Goal: Task Accomplishment & Management: Complete application form

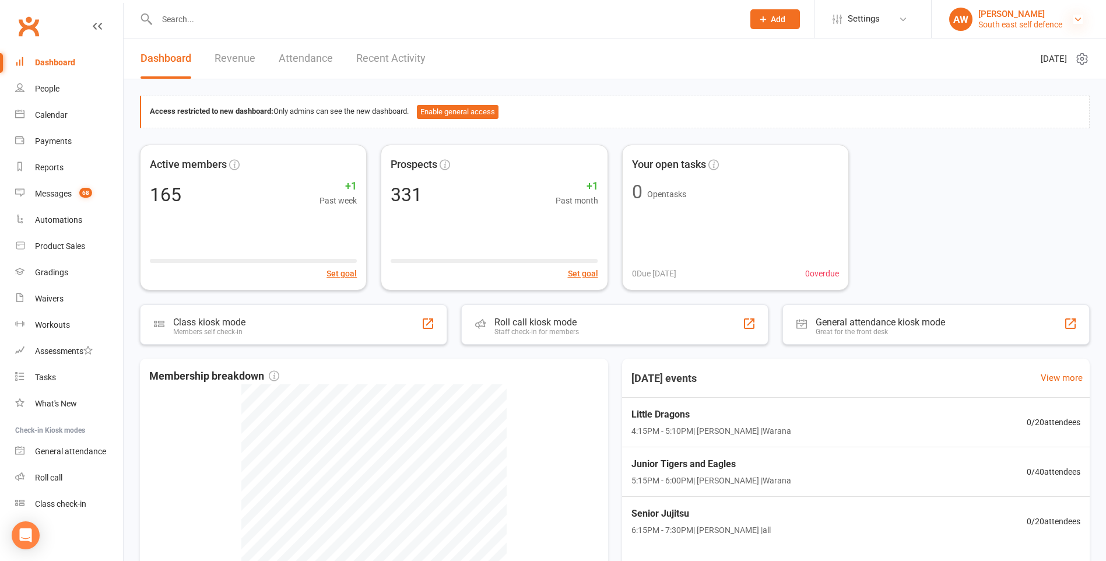
click at [1080, 19] on icon at bounding box center [1077, 19] width 9 height 9
click at [874, 83] on div "Access restricted to new dashboard: Only admins can see the new dashboard. Enab…" at bounding box center [615, 391] width 982 height 625
click at [907, 19] on icon at bounding box center [902, 19] width 9 height 9
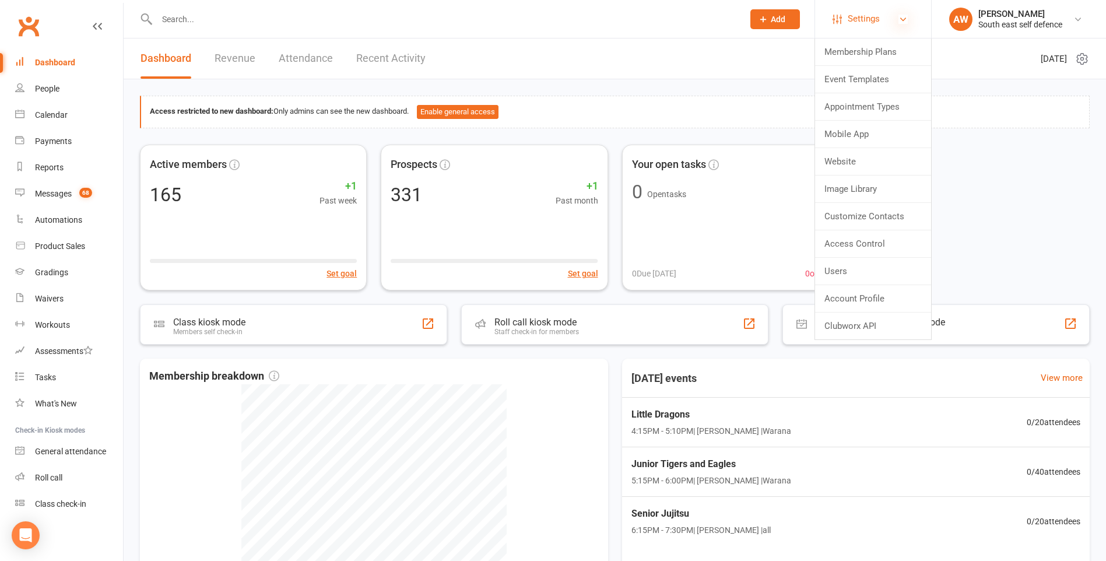
click at [907, 19] on icon at bounding box center [902, 19] width 9 height 9
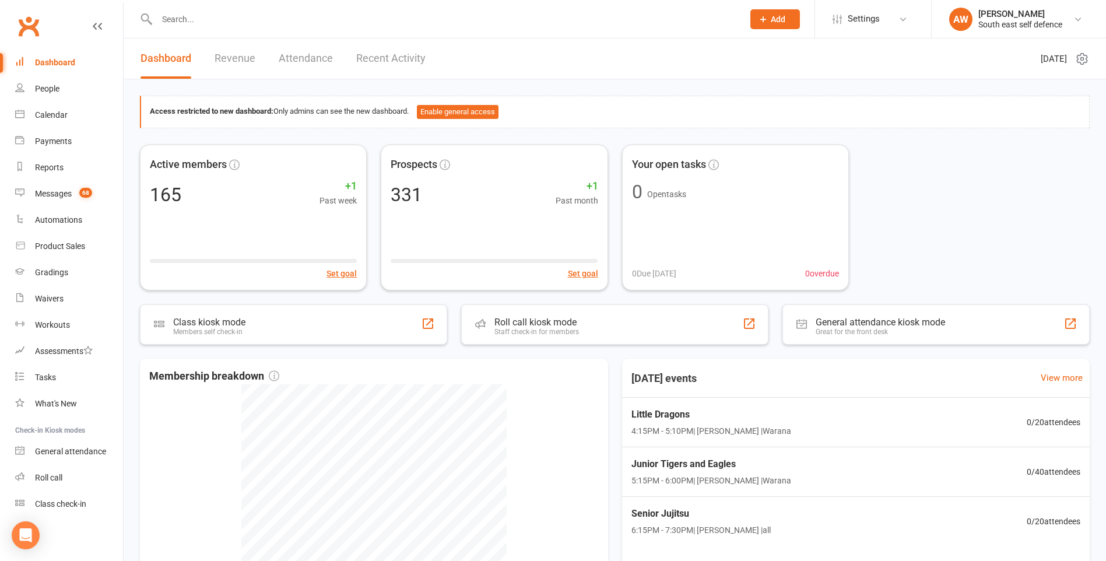
click at [231, 57] on link "Revenue" at bounding box center [234, 58] width 41 height 40
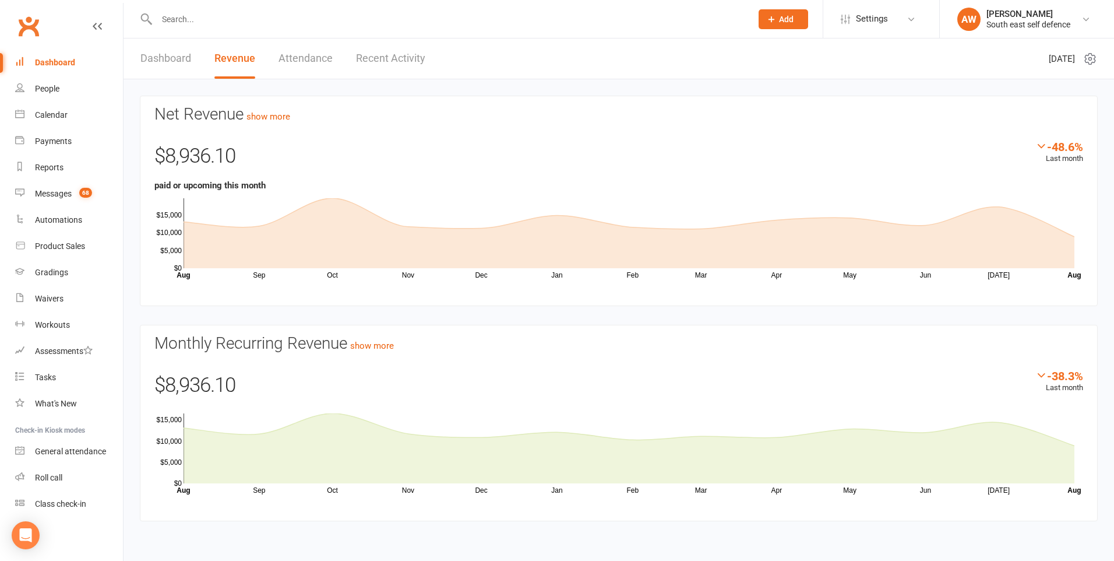
click at [315, 61] on link "Attendance" at bounding box center [306, 58] width 54 height 40
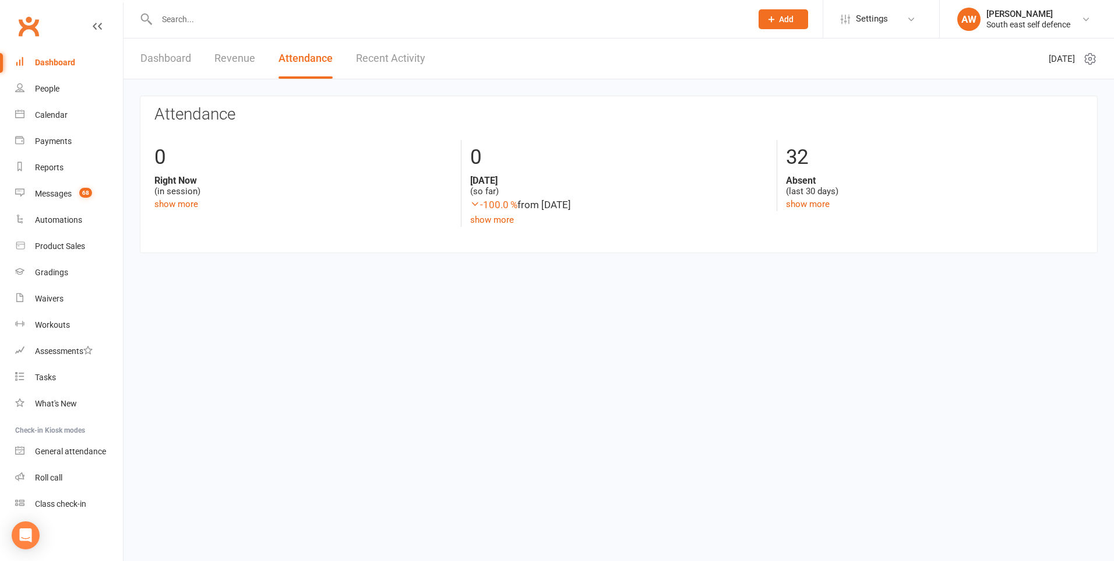
click at [371, 58] on link "Recent Activity" at bounding box center [390, 58] width 69 height 40
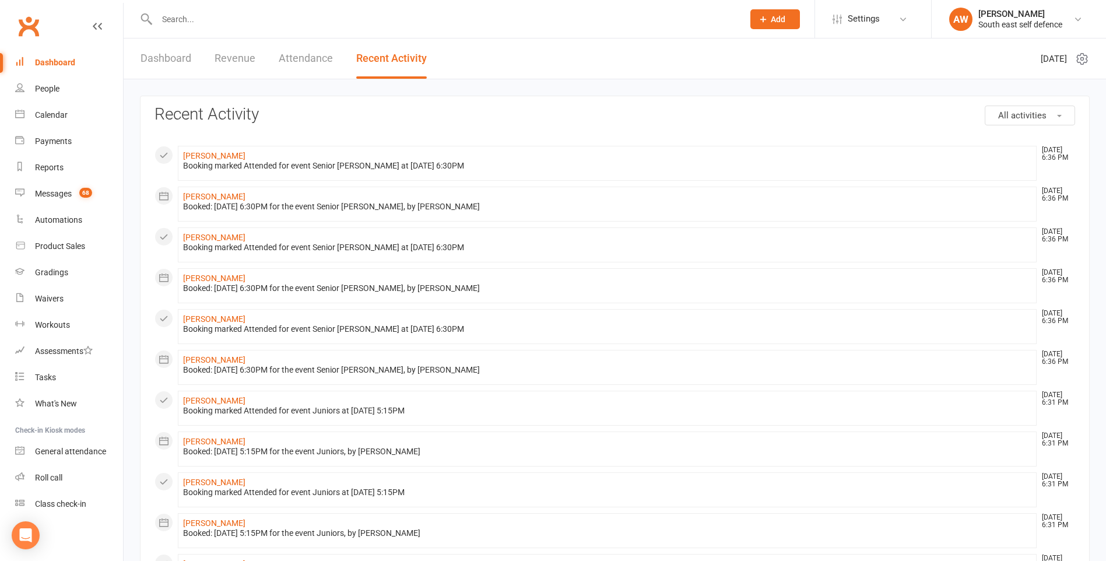
click at [169, 59] on link "Dashboard" at bounding box center [165, 58] width 51 height 40
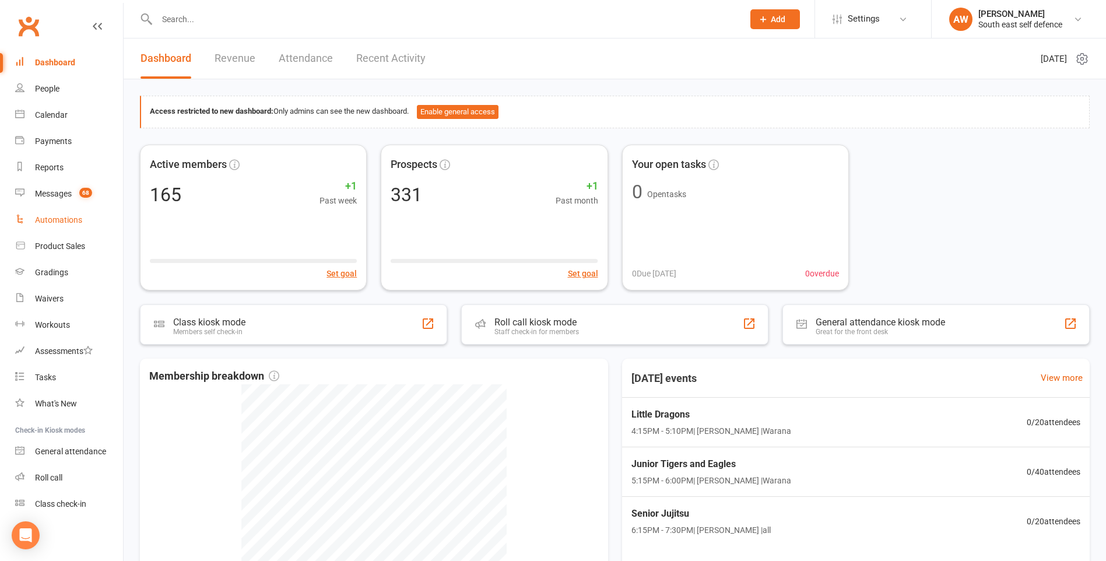
click at [44, 219] on div "Automations" at bounding box center [58, 219] width 47 height 9
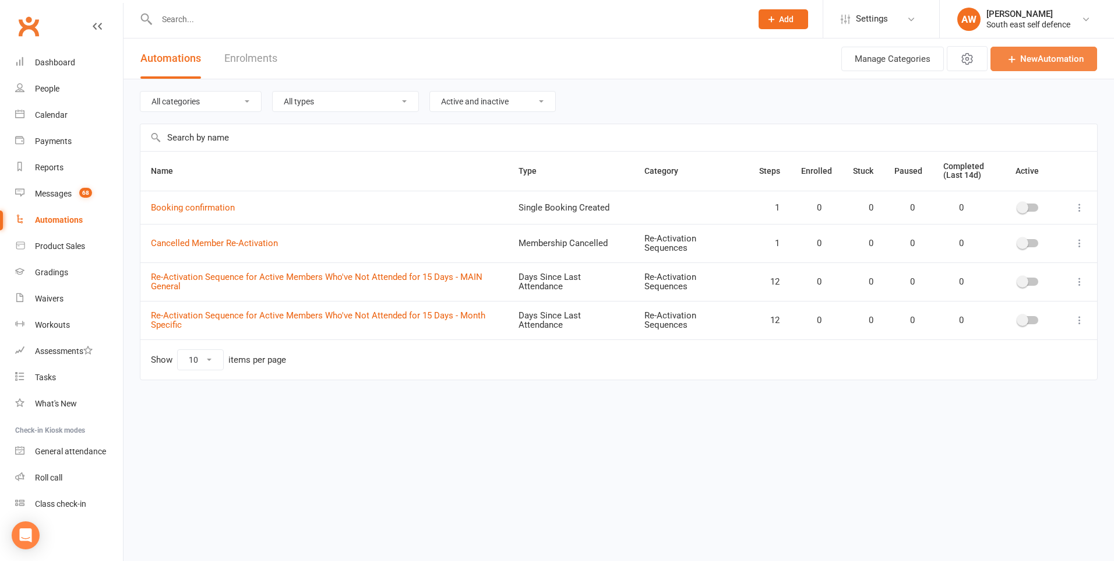
click at [1044, 62] on link "New Automation" at bounding box center [1044, 59] width 107 height 24
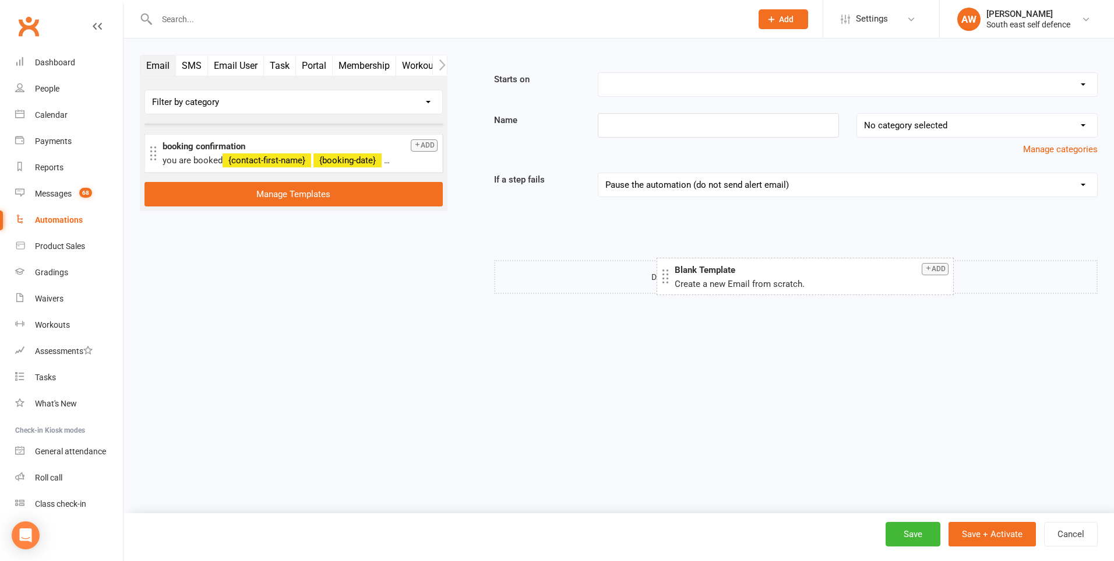
drag, startPoint x: 290, startPoint y: 149, endPoint x: 801, endPoint y: 283, distance: 528.8
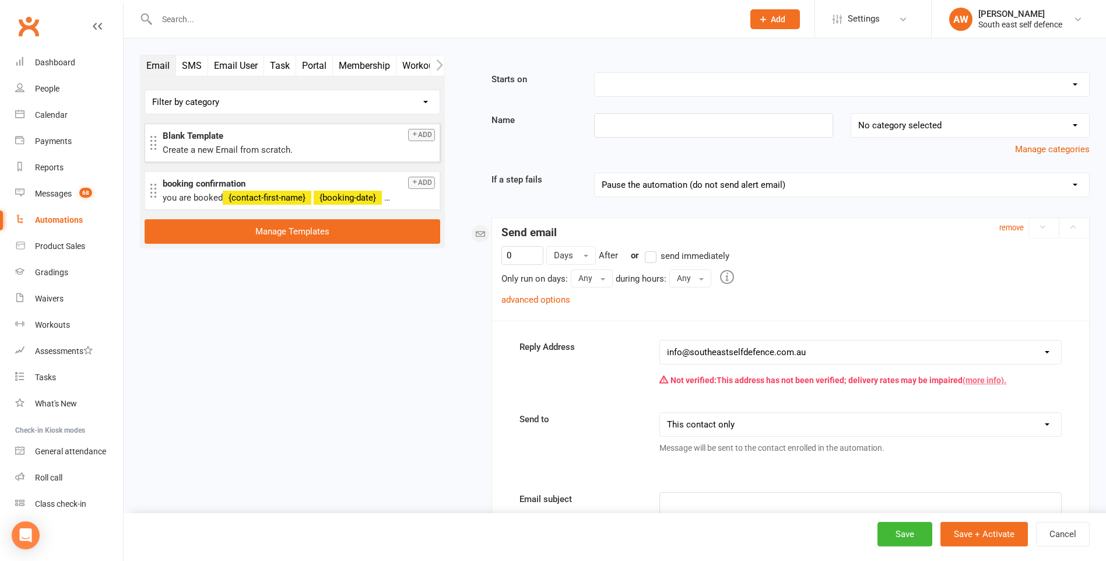
click at [975, 382] on link "(more info)." at bounding box center [984, 379] width 44 height 9
click at [1072, 531] on button "Cancel" at bounding box center [1063, 534] width 54 height 24
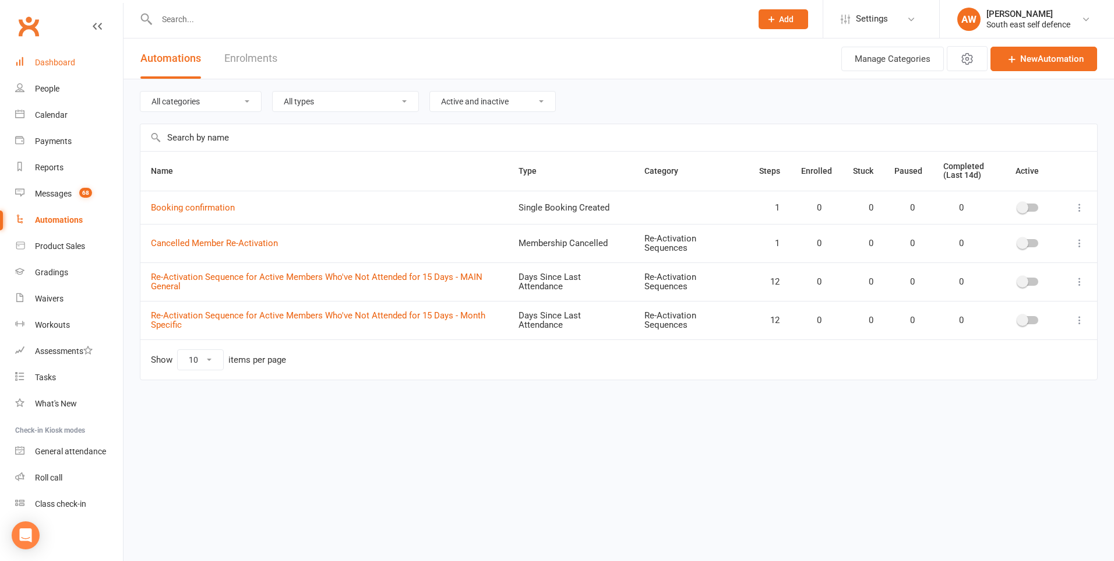
click at [55, 64] on div "Dashboard" at bounding box center [55, 62] width 40 height 9
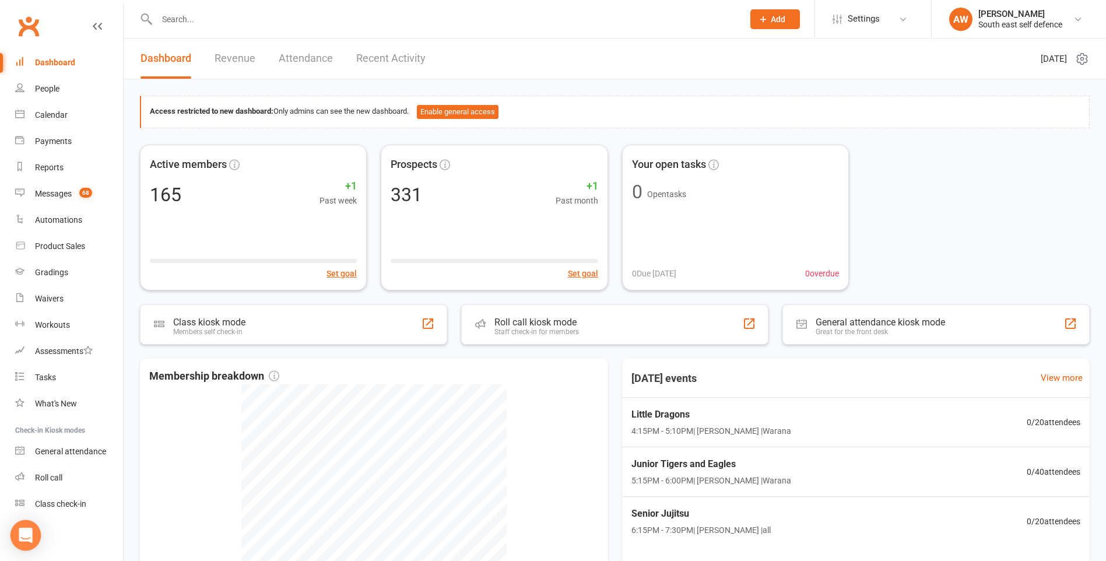
click at [22, 534] on icon "Open Intercom Messenger" at bounding box center [25, 534] width 13 height 15
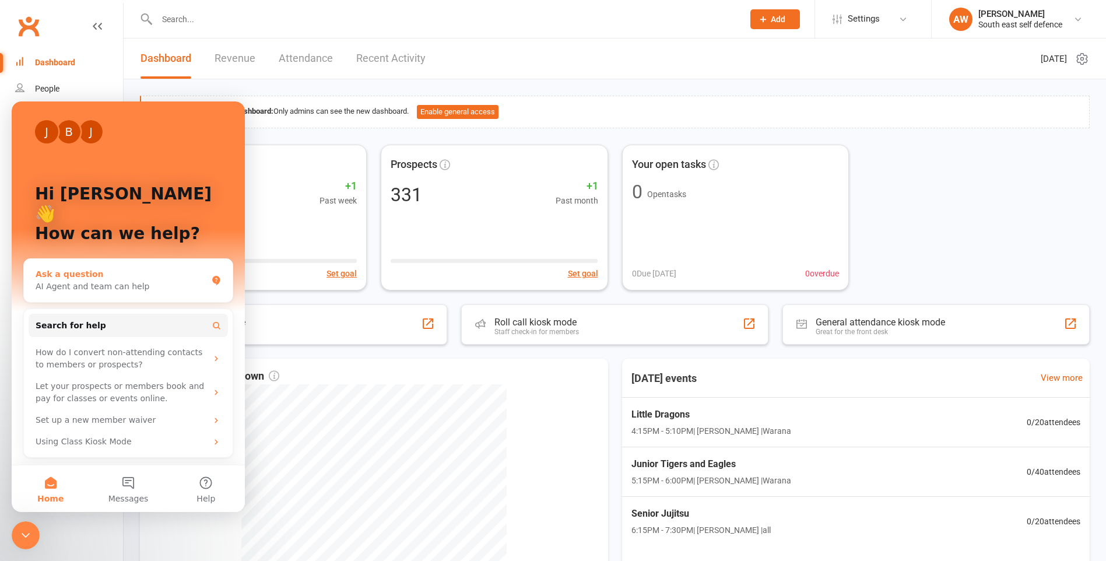
click at [79, 268] on div "Ask a question" at bounding box center [121, 274] width 171 height 12
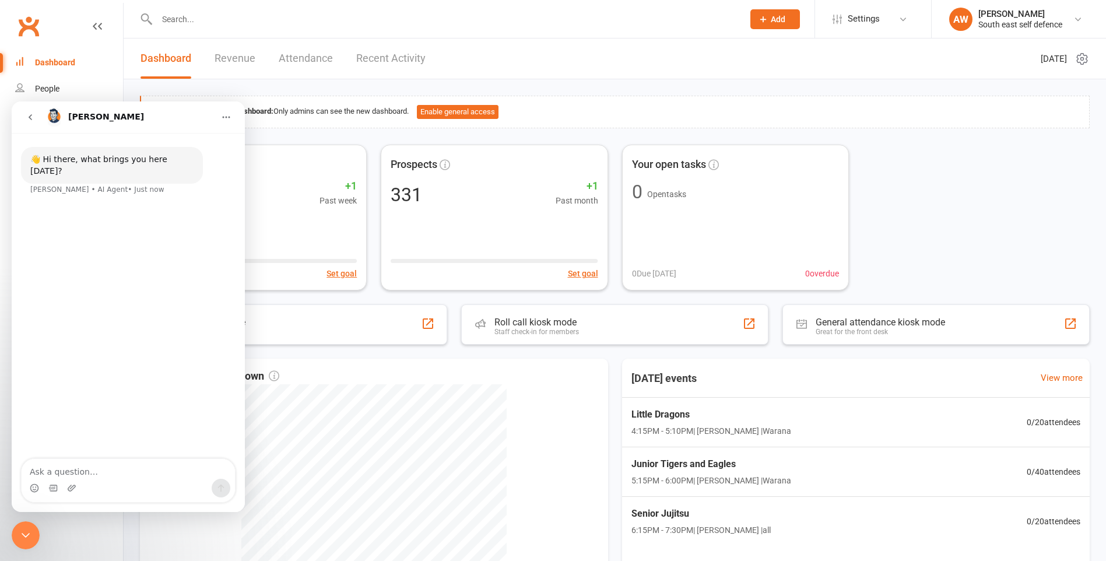
type textarea "Set up SPF"
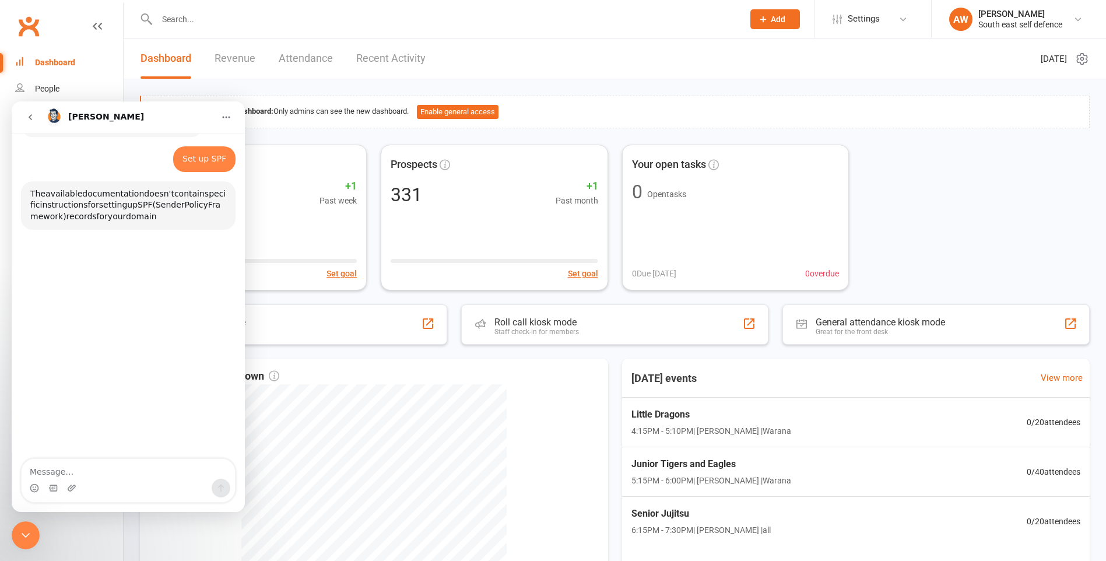
scroll to position [52, 0]
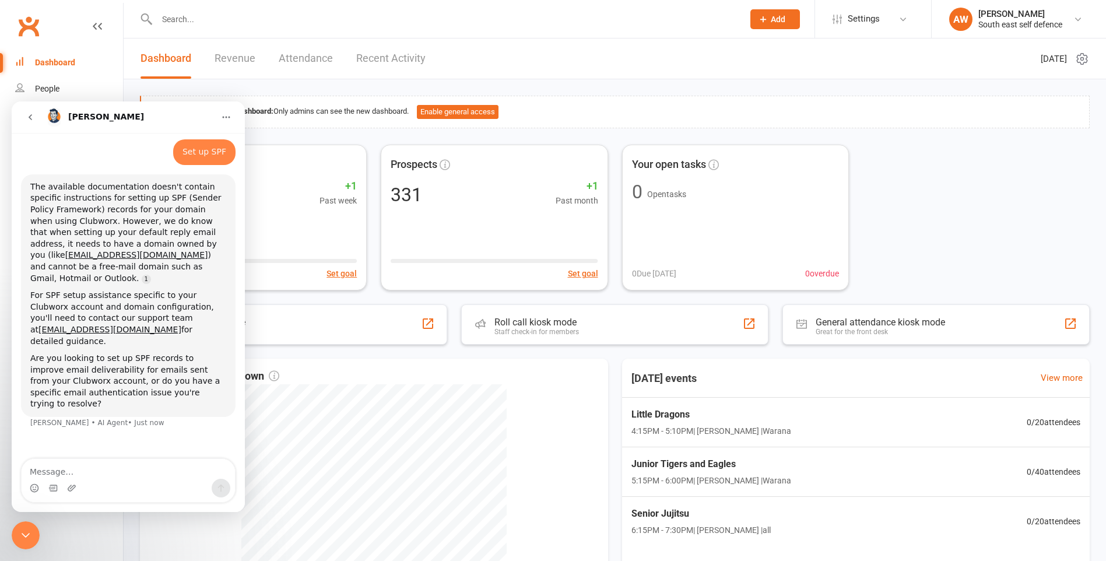
click at [30, 118] on icon "go back" at bounding box center [30, 117] width 3 height 6
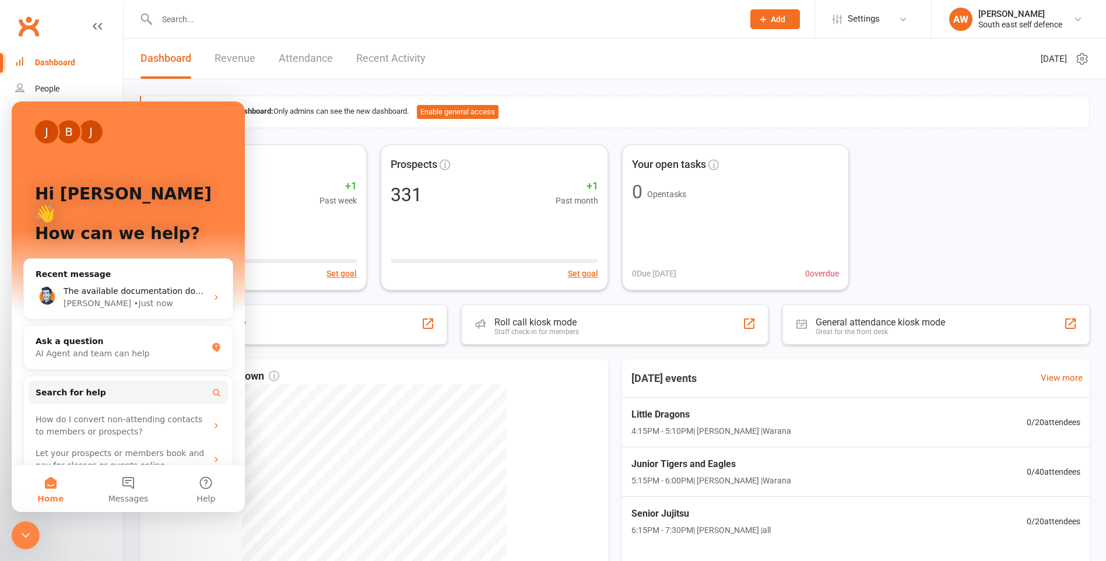
click at [568, 60] on header "Dashboard Revenue Attendance Recent Activity [DATE]" at bounding box center [615, 58] width 982 height 41
click at [913, 193] on div "Active members 165 +1 Past week Set goal Prospects 331 +1 Past month Set goal Y…" at bounding box center [614, 218] width 949 height 146
click at [29, 539] on icon "Close Intercom Messenger" at bounding box center [26, 535] width 14 height 14
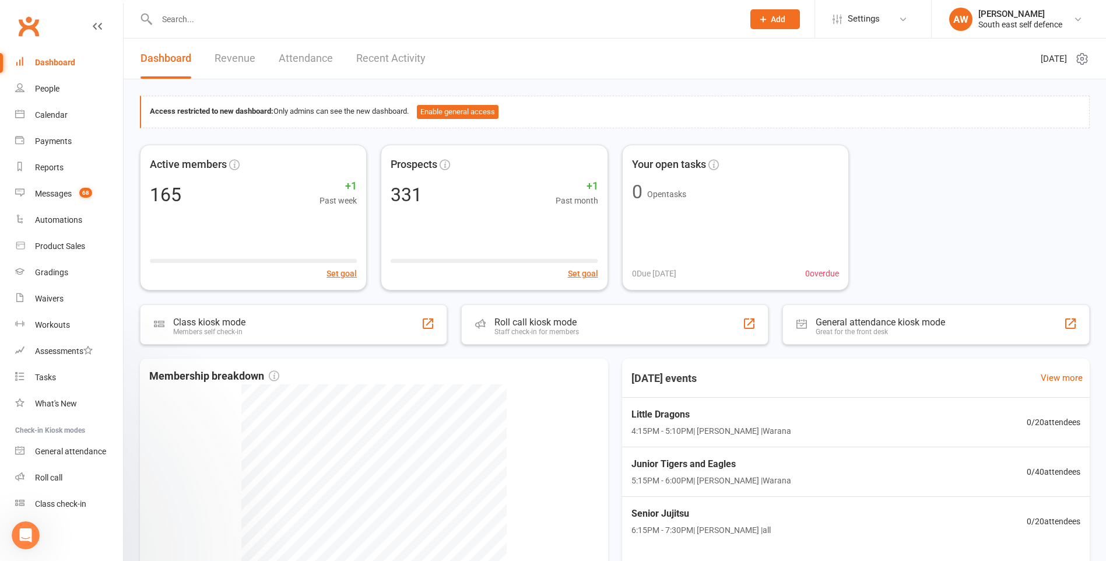
scroll to position [0, 0]
click at [779, 21] on span "Add" at bounding box center [777, 19] width 15 height 9
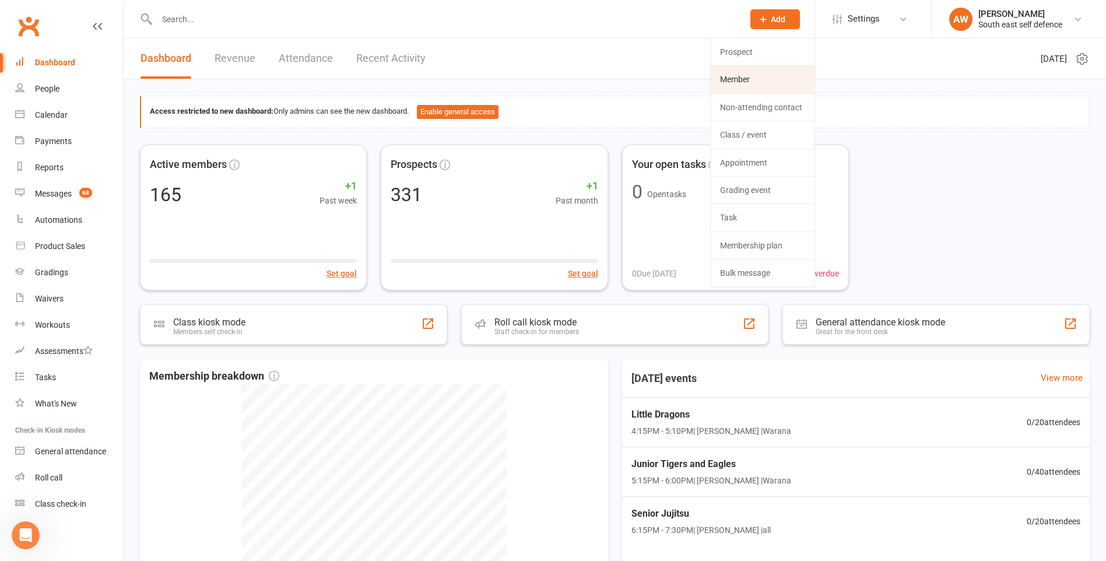
click at [747, 75] on link "Member" at bounding box center [762, 79] width 104 height 27
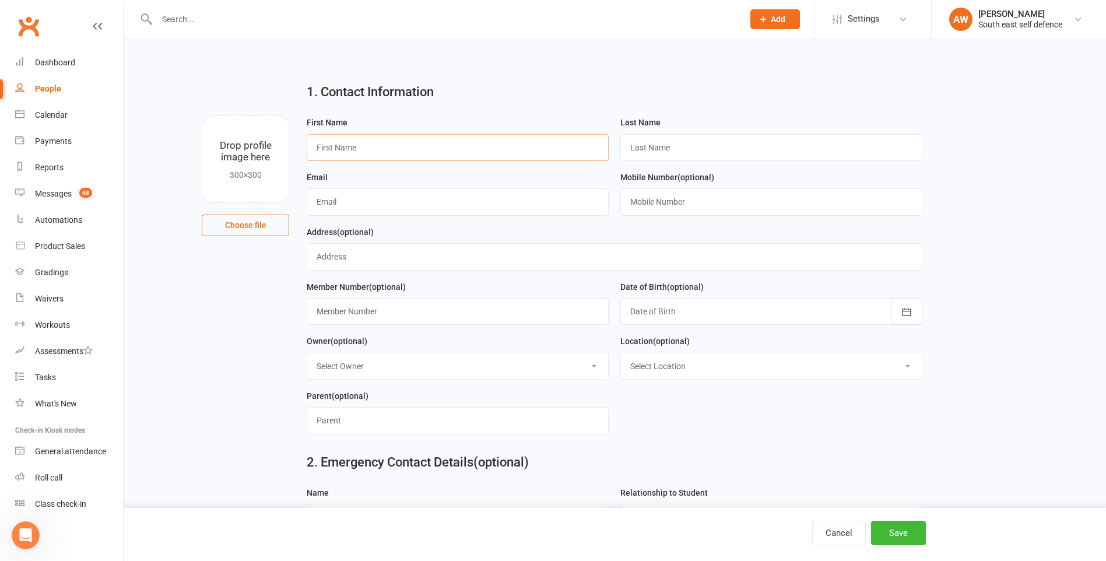
click at [367, 152] on input "text" at bounding box center [458, 147] width 302 height 27
click at [391, 149] on input "text" at bounding box center [458, 147] width 302 height 27
type input "Codi"
click at [693, 148] on input "text" at bounding box center [771, 147] width 302 height 27
type input "[PERSON_NAME]"
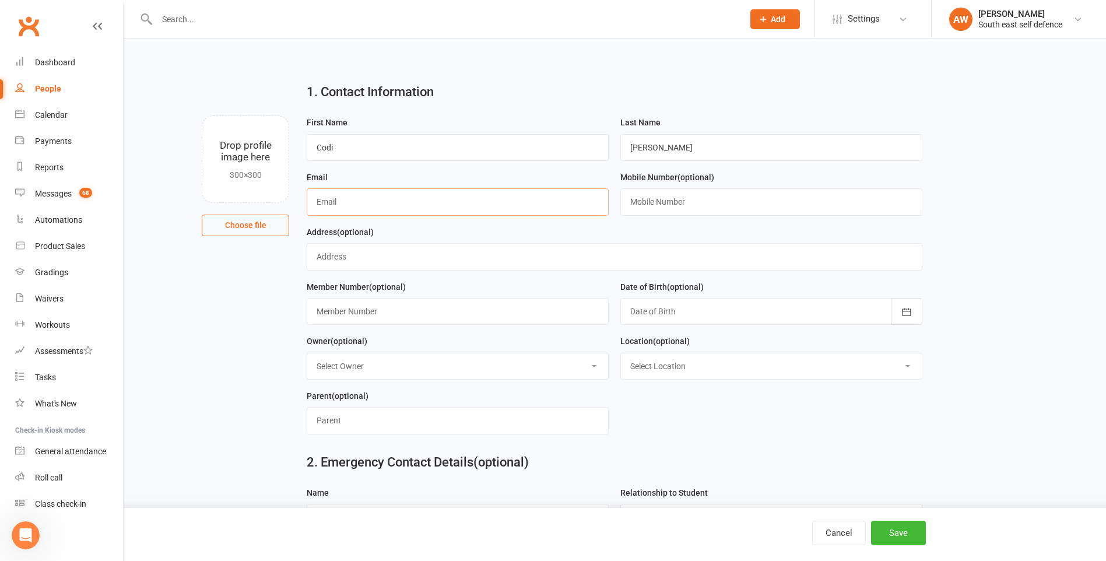
click at [551, 202] on input "text" at bounding box center [458, 201] width 302 height 27
type input "[EMAIL_ADDRESS][DOMAIN_NAME]"
click at [645, 205] on input "text" at bounding box center [771, 201] width 302 height 27
type input "0410762149"
click at [453, 259] on input "text" at bounding box center [614, 256] width 615 height 27
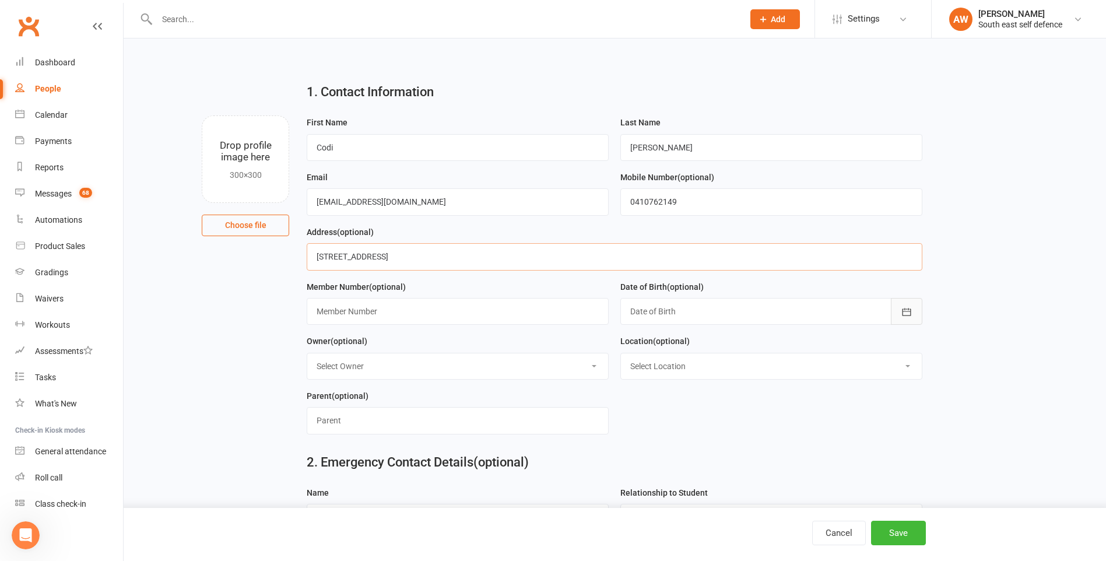
type input "[STREET_ADDRESS]"
click at [905, 315] on icon "button" at bounding box center [906, 312] width 9 height 8
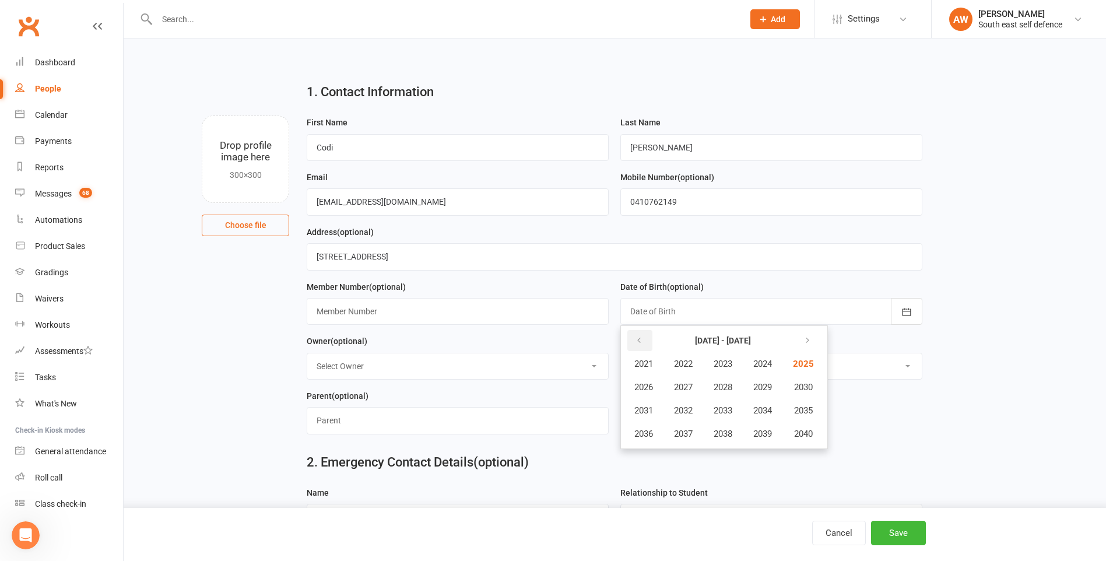
click at [637, 342] on icon "button" at bounding box center [639, 340] width 8 height 9
click at [688, 439] on span "2017" at bounding box center [683, 433] width 19 height 10
click at [777, 391] on span "June" at bounding box center [768, 387] width 19 height 10
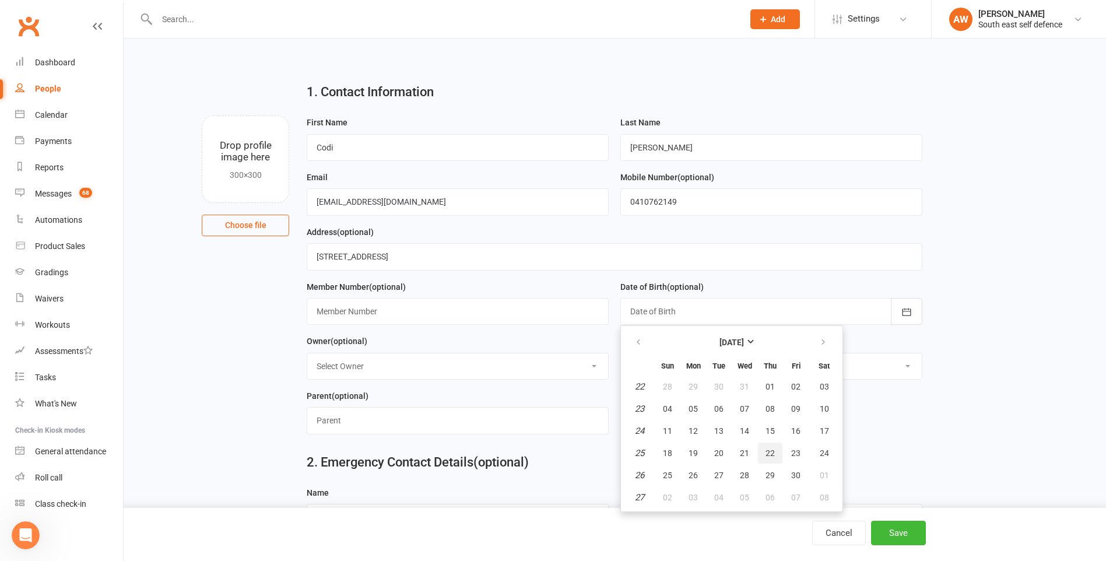
click at [765, 453] on span "22" at bounding box center [769, 452] width 9 height 9
type input "[DATE]"
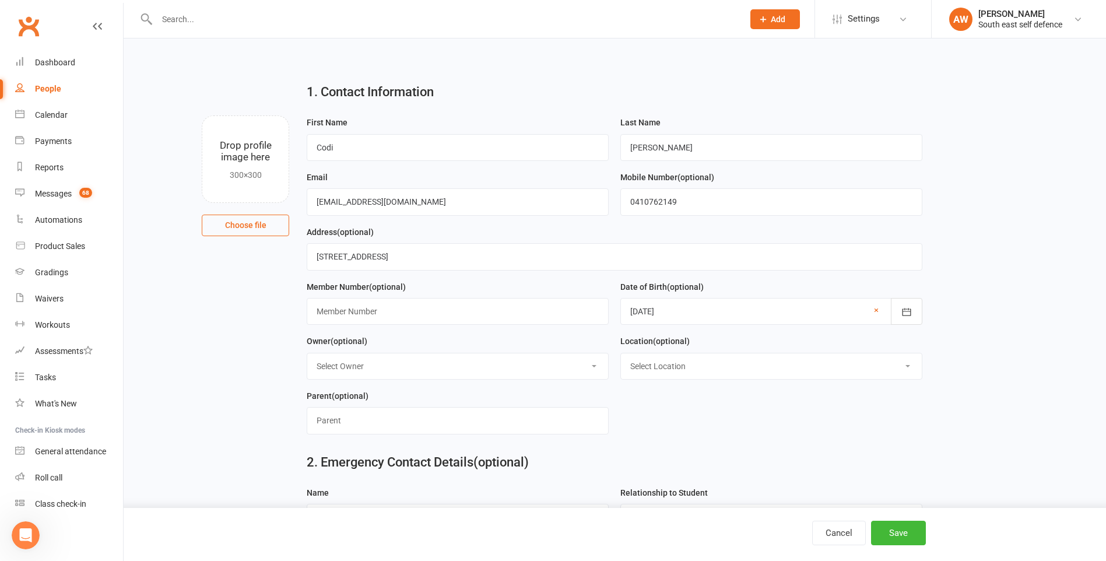
click at [490, 375] on select "Select Owner [PERSON_NAME] [PERSON_NAME] [PERSON_NAME] [PERSON_NAME] [PERSON_NA…" at bounding box center [457, 366] width 301 height 26
select select "0"
click at [307, 356] on select "Select Owner [PERSON_NAME] [PERSON_NAME] [PERSON_NAME] [PERSON_NAME] [PERSON_NA…" at bounding box center [457, 366] width 301 height 26
click at [688, 375] on select "Select Location all Bli Bli Online Warana" at bounding box center [771, 366] width 301 height 26
select select "3"
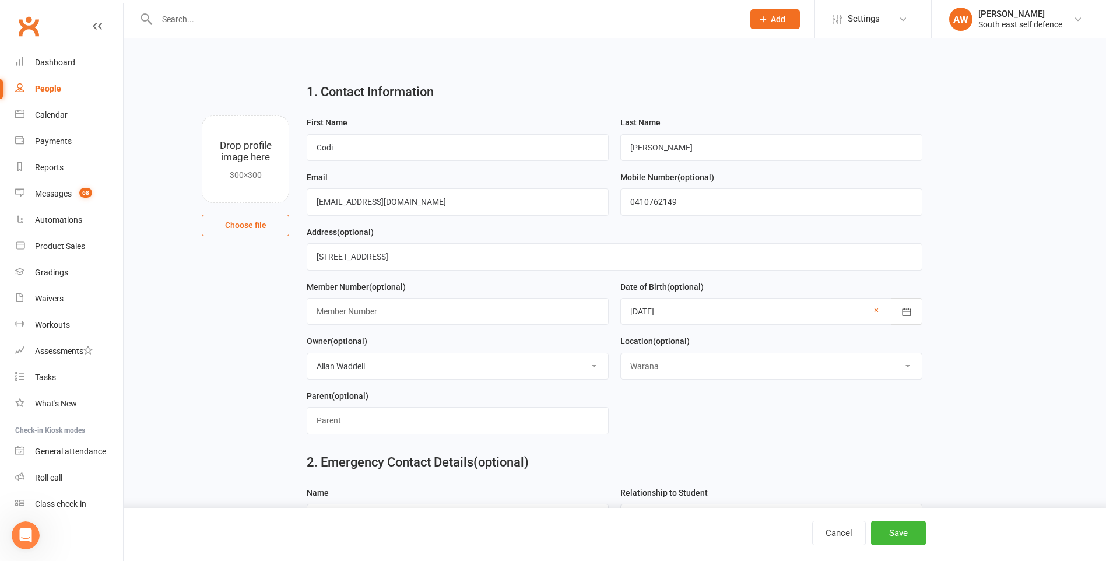
click at [621, 356] on select "Select Location all Bli Bli Online Warana" at bounding box center [771, 366] width 301 height 26
click at [492, 416] on input "text" at bounding box center [458, 420] width 302 height 27
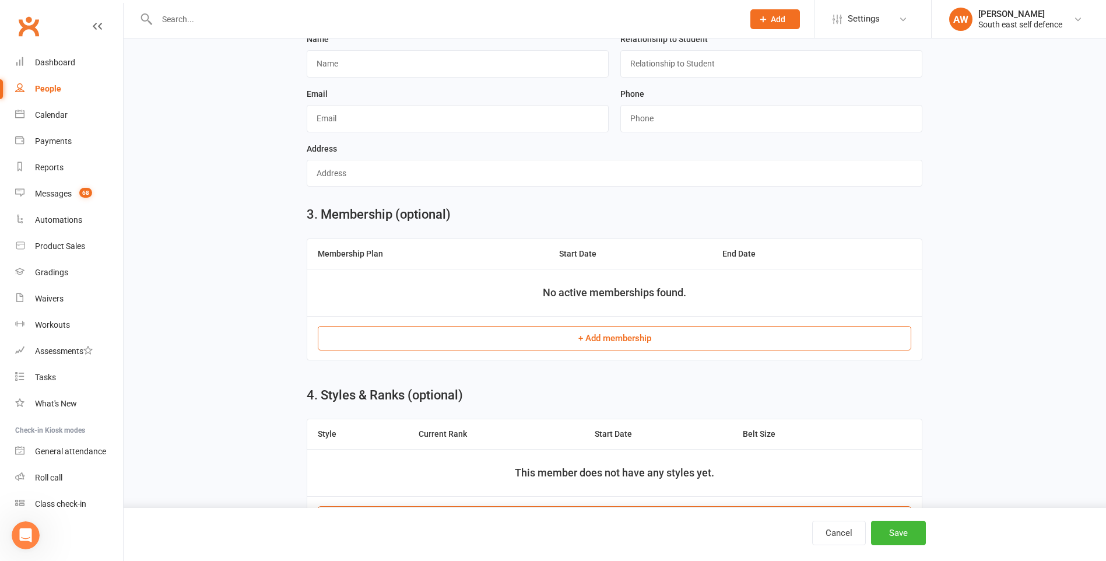
scroll to position [466, 0]
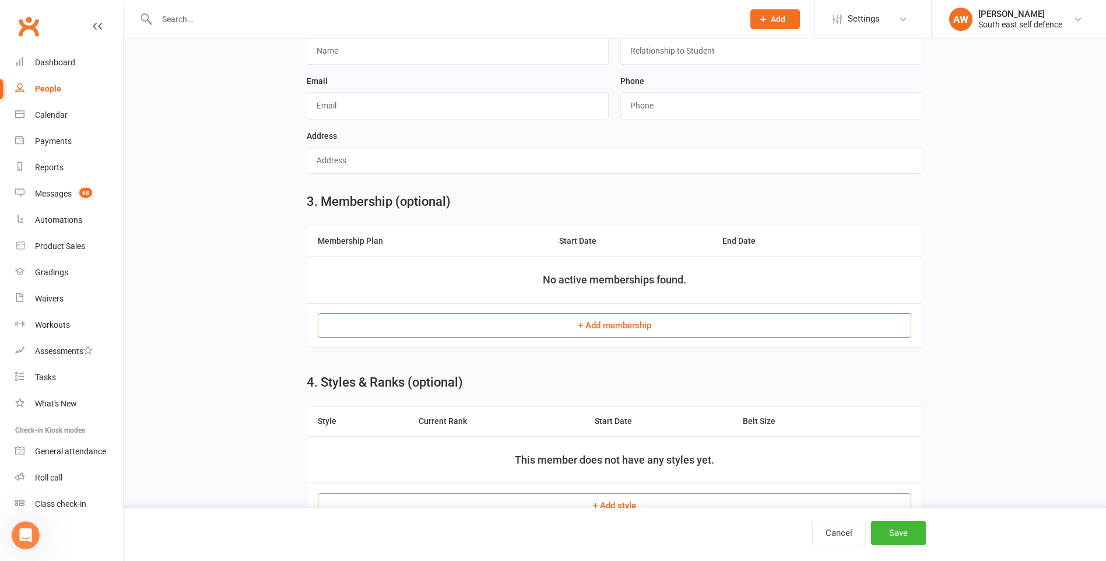
type input "[PERSON_NAME]"
click at [641, 330] on button "+ Add membership" at bounding box center [614, 325] width 593 height 24
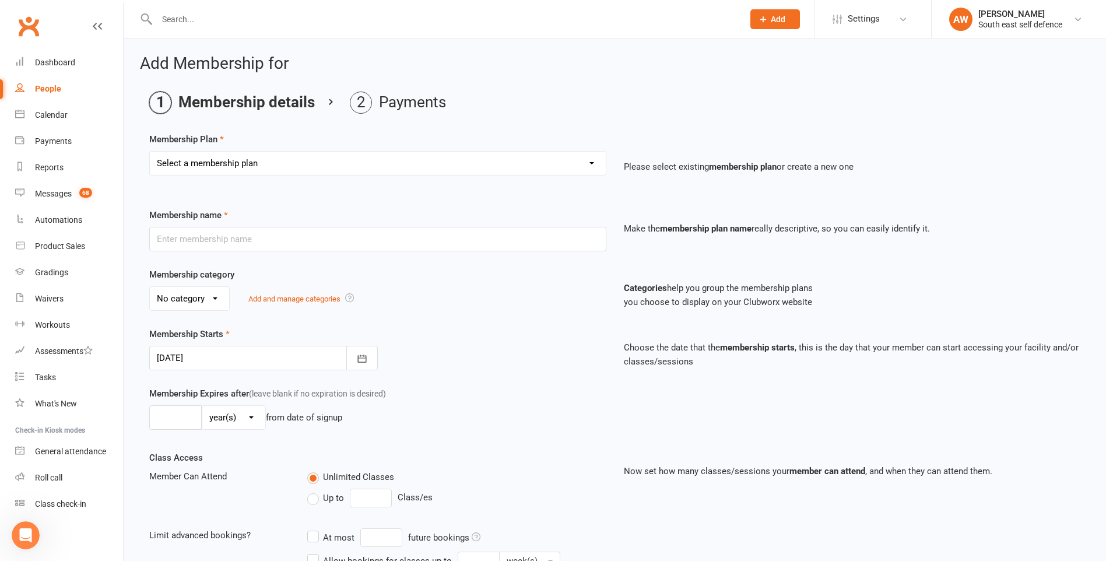
click at [505, 165] on select "Select a membership plan Create new Membership Plan Casual senior 1 day per wee…" at bounding box center [378, 163] width 456 height 23
select select "2"
click at [150, 152] on select "Select a membership plan Create new Membership Plan Casual senior 1 day per wee…" at bounding box center [378, 163] width 456 height 23
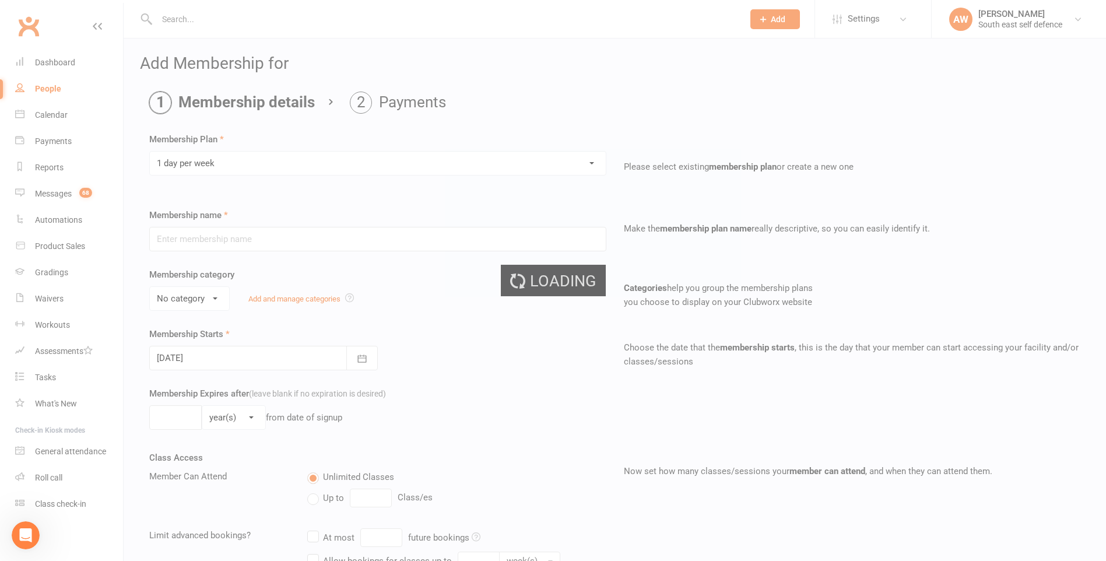
type input "1 day per week"
type input "0"
type input "52"
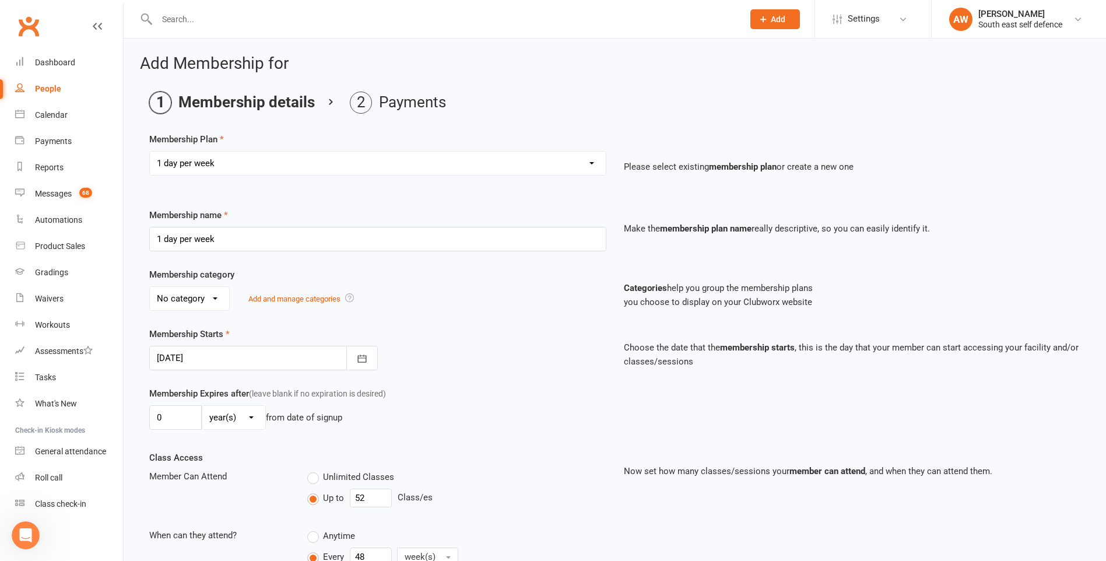
click at [218, 300] on select "No category Course Fitness Home School insurance fee Juniors Leadership Little …" at bounding box center [189, 298] width 79 height 23
select select "6"
click at [150, 287] on select "No category Course Fitness Home School insurance fee Juniors Leadership Little …" at bounding box center [189, 298] width 79 height 23
click at [361, 360] on icon "button" at bounding box center [362, 359] width 12 height 12
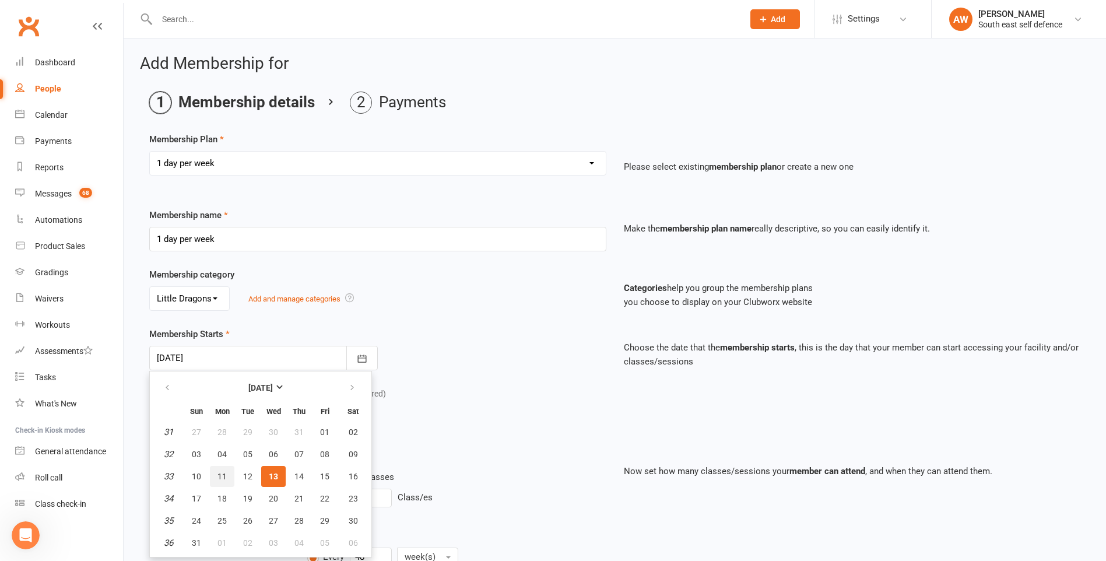
click at [221, 480] on span "11" at bounding box center [221, 475] width 9 height 9
type input "[DATE]"
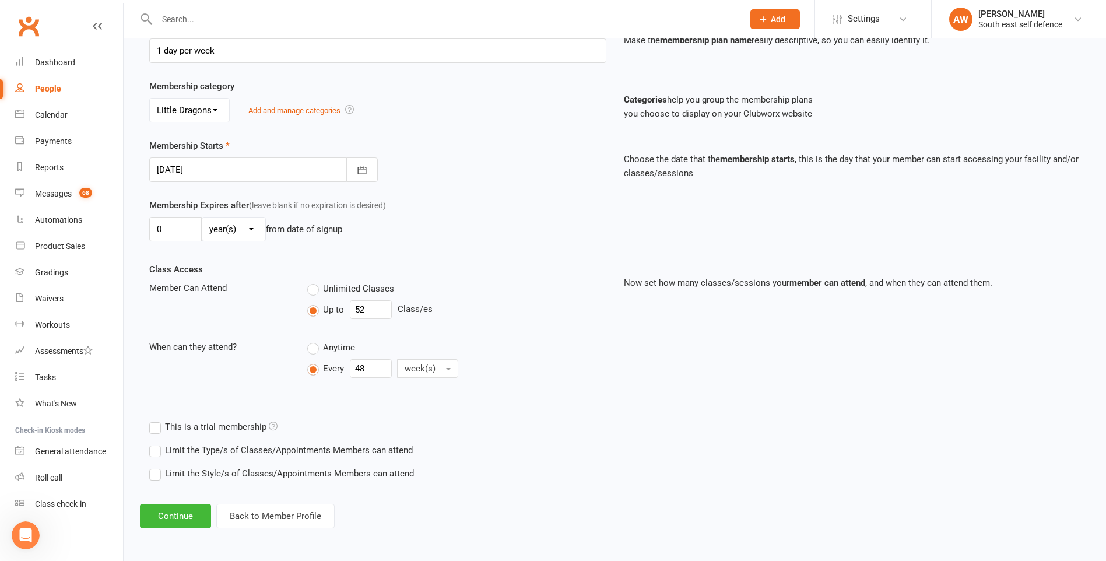
scroll to position [189, 0]
click at [184, 520] on button "Continue" at bounding box center [175, 515] width 71 height 24
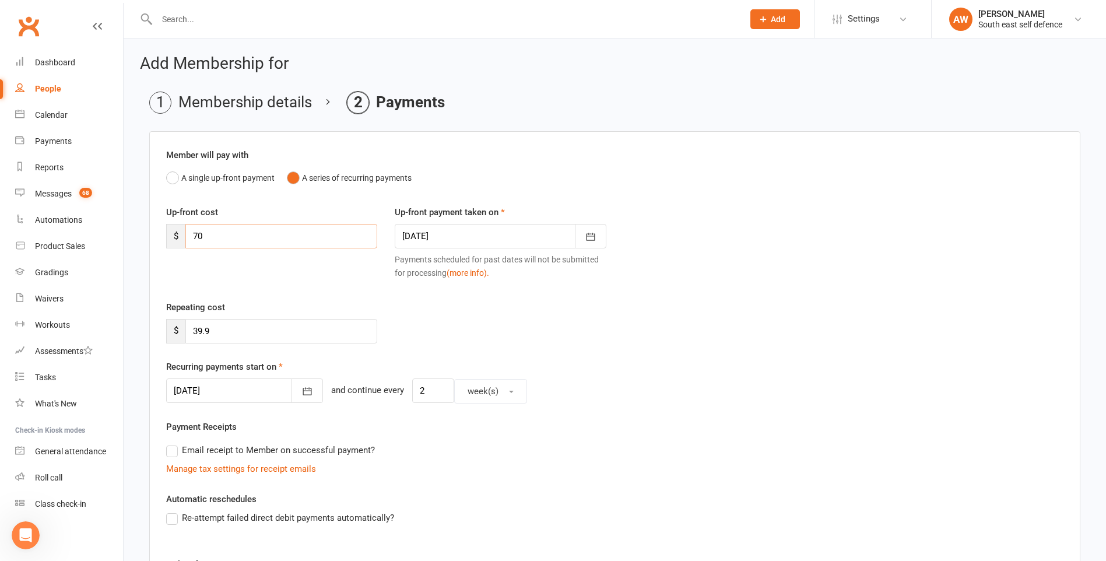
drag, startPoint x: 213, startPoint y: 236, endPoint x: 189, endPoint y: 235, distance: 23.9
click at [189, 235] on input "70" at bounding box center [281, 236] width 192 height 24
type input "35"
click at [590, 238] on icon "button" at bounding box center [591, 237] width 12 height 12
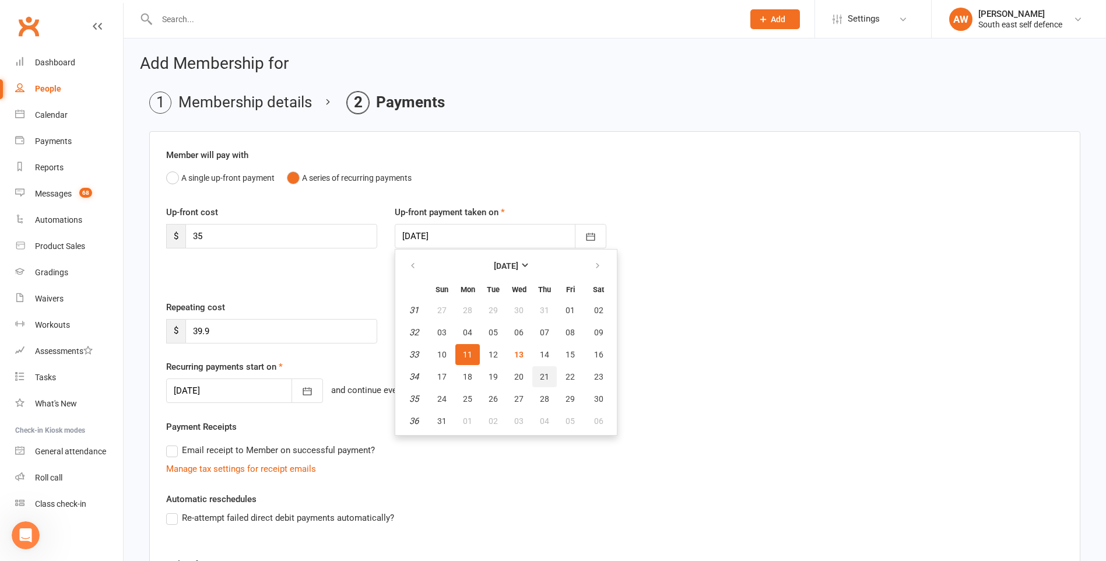
click at [540, 376] on span "21" at bounding box center [544, 376] width 9 height 9
type input "[DATE]"
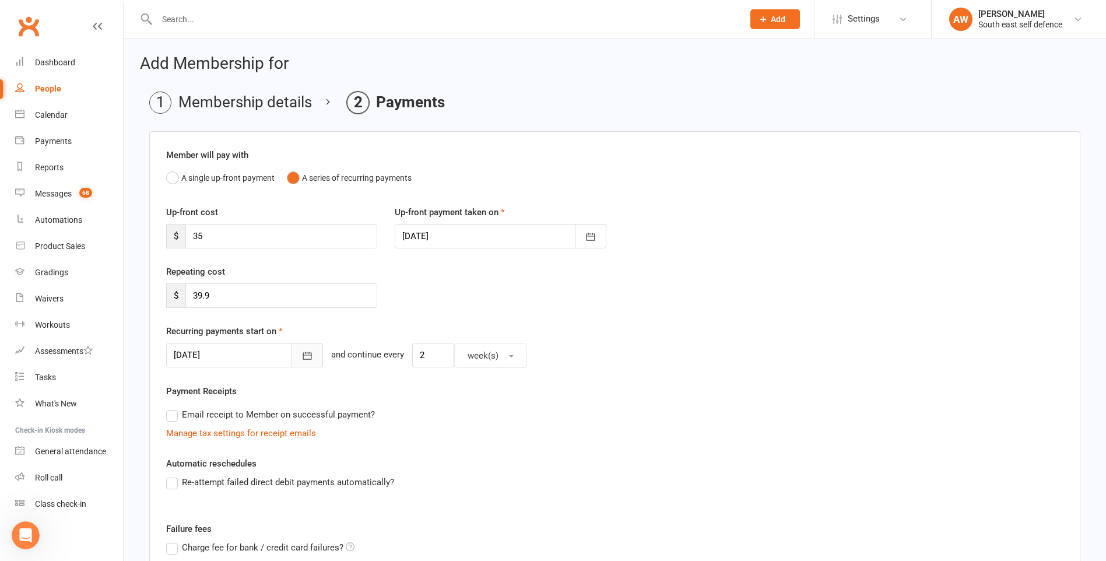
click at [301, 358] on icon "button" at bounding box center [307, 356] width 12 height 12
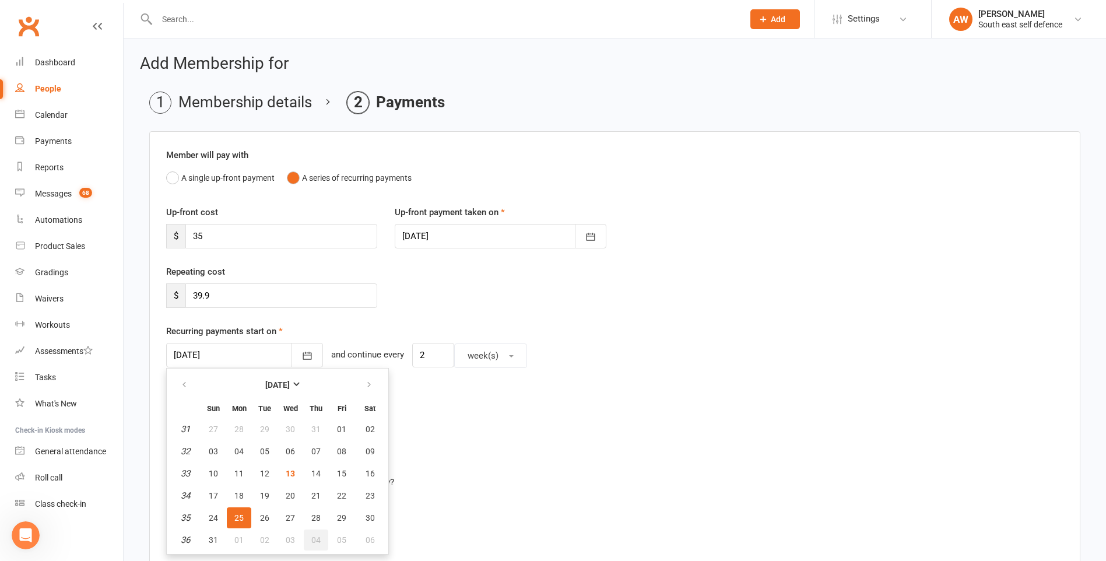
click at [321, 541] on button "04" at bounding box center [316, 539] width 24 height 21
type input "[DATE]"
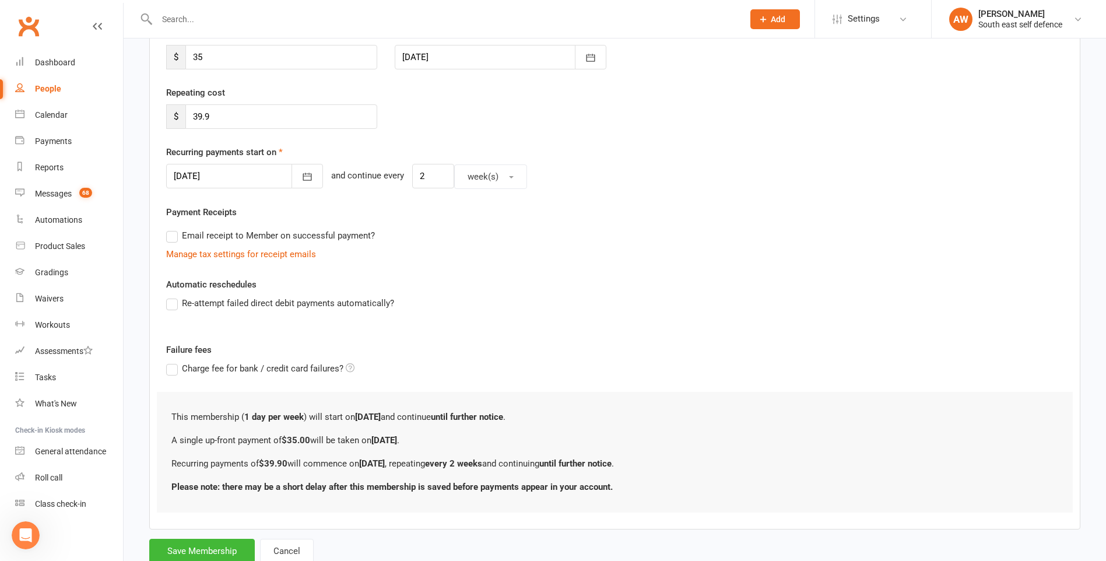
scroll to position [217, 0]
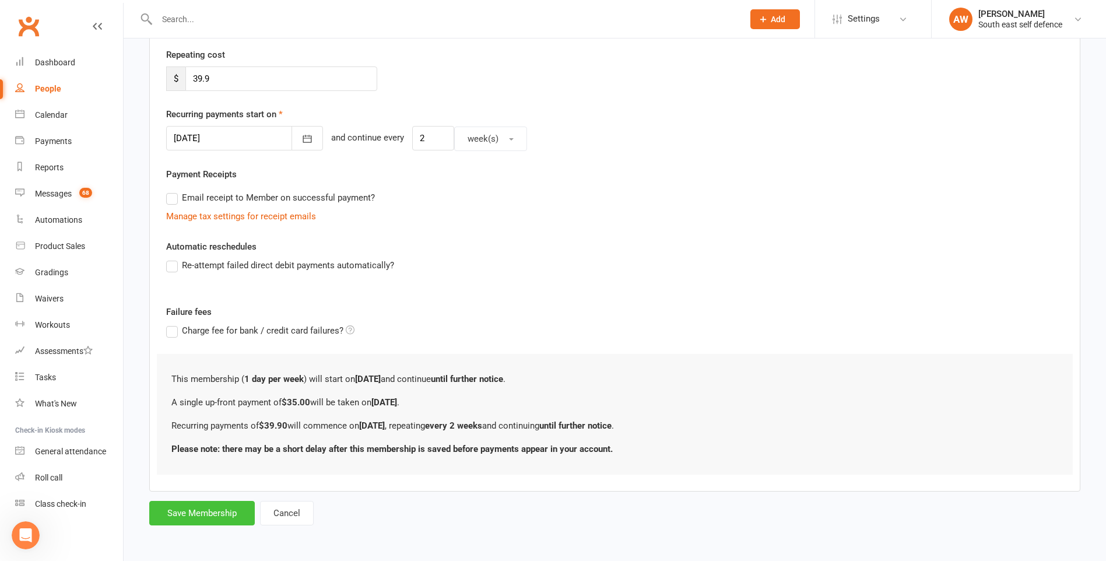
drag, startPoint x: 192, startPoint y: 512, endPoint x: 226, endPoint y: 510, distance: 33.9
click at [193, 513] on button "Save Membership" at bounding box center [201, 513] width 105 height 24
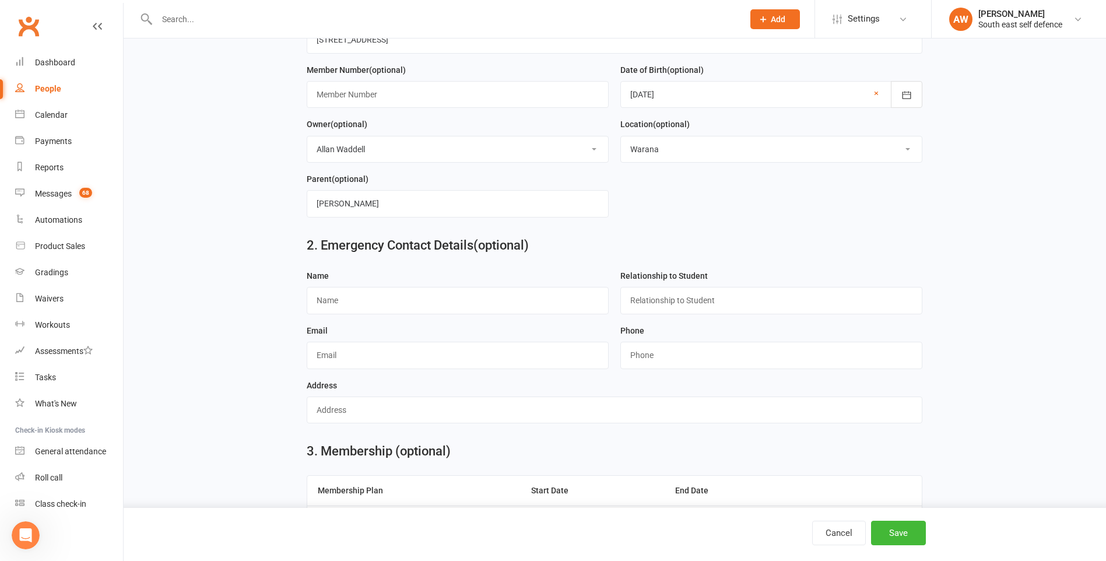
scroll to position [654, 0]
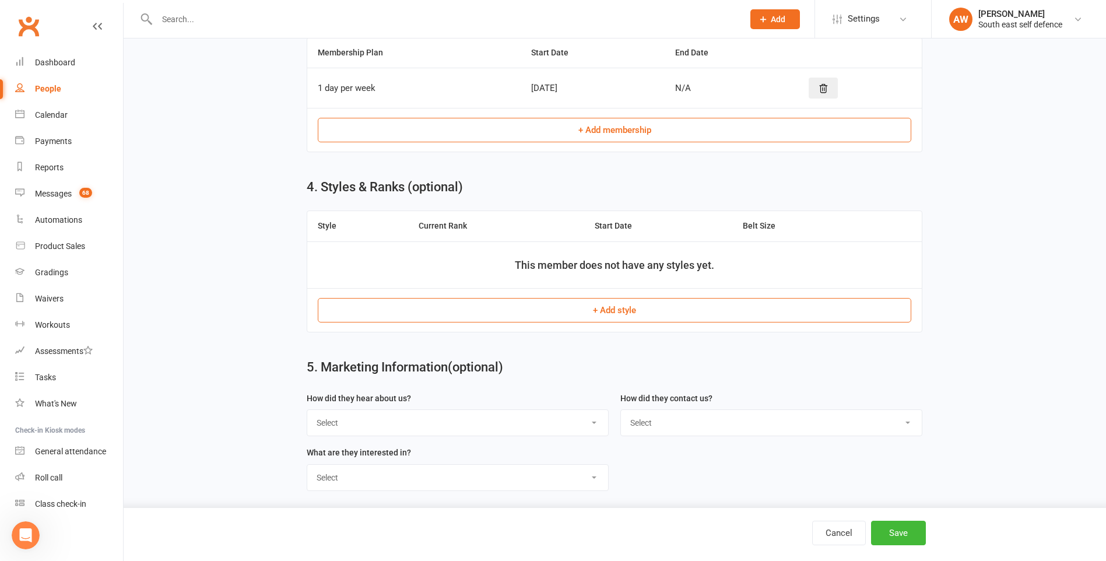
click at [627, 318] on button "+ Add style" at bounding box center [614, 310] width 593 height 24
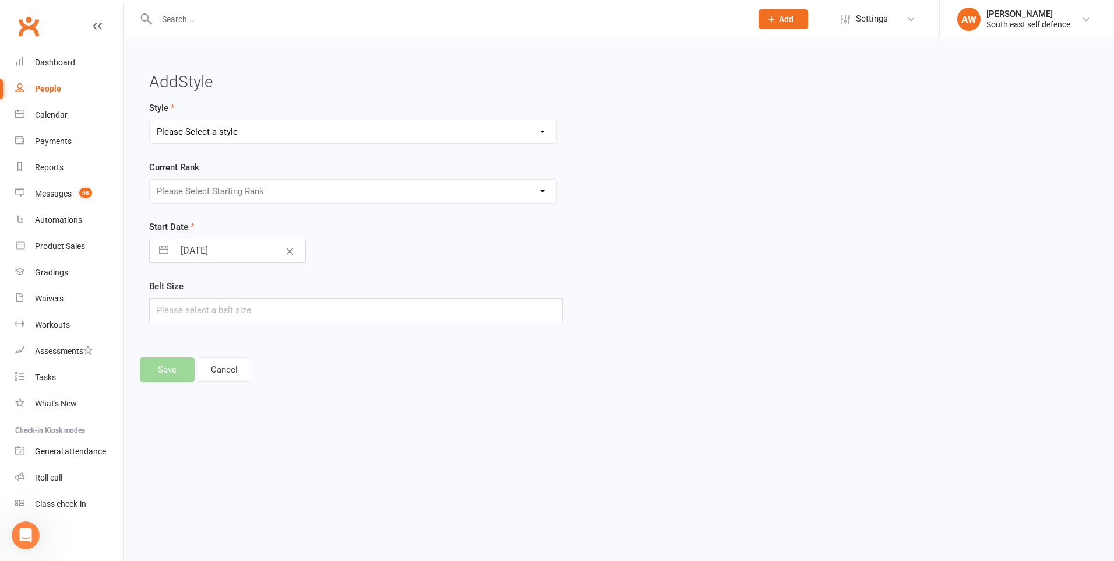
click at [337, 132] on select "Please Select a style Junior Eagles Junior Tigers Little Dragons Seniors Womens…" at bounding box center [353, 131] width 407 height 23
select select "1007"
click at [150, 120] on select "Please Select a style Junior Eagles Junior Tigers Little Dragons Seniors Womens…" at bounding box center [353, 131] width 407 height 23
click at [203, 191] on select "Please Select Starting Rank White Yellow Orange Green Blue Purple red Brown Bro…" at bounding box center [353, 191] width 407 height 23
select select "9312"
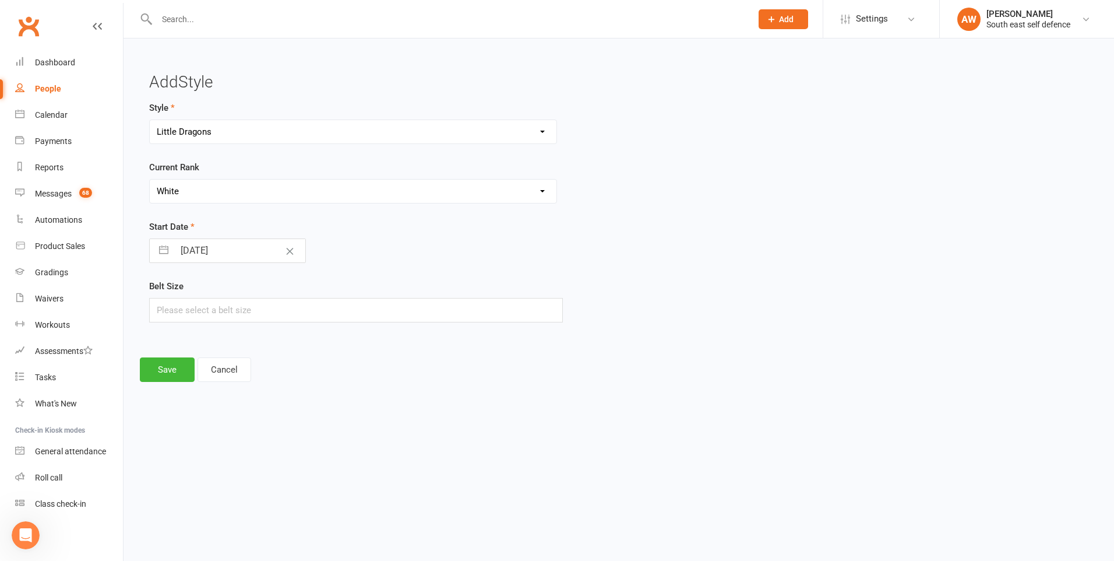
click at [150, 180] on select "Please Select Starting Rank White Yellow Orange Green Blue Purple red Brown Bro…" at bounding box center [353, 191] width 407 height 23
click at [161, 252] on button "button" at bounding box center [163, 250] width 21 height 23
select select "6"
select select "2025"
select select "7"
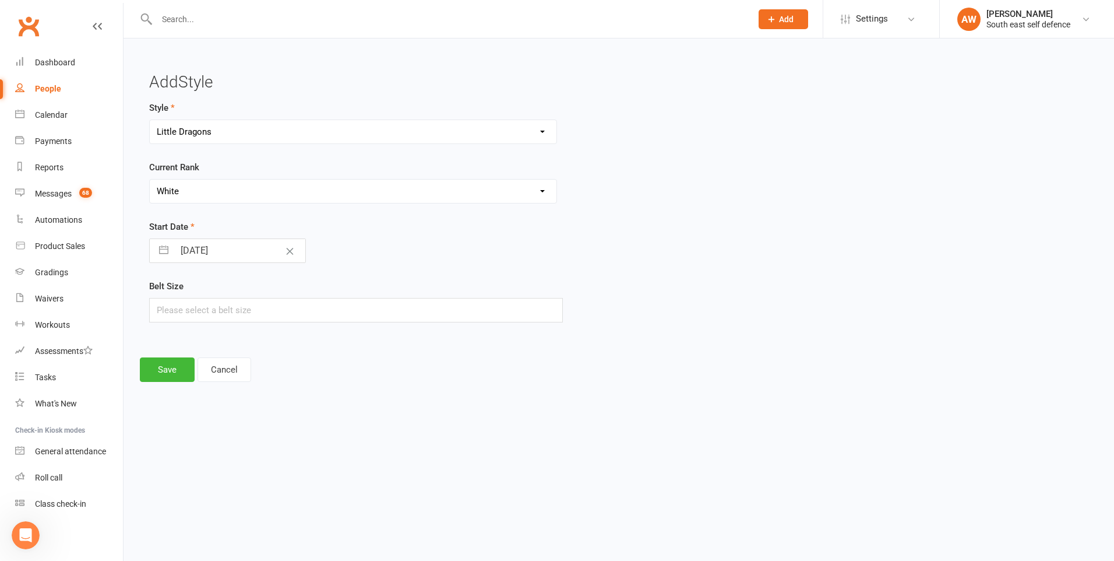
select select "2025"
select select "8"
select select "2025"
click at [196, 385] on td "11" at bounding box center [196, 383] width 23 height 22
type input "[DATE]"
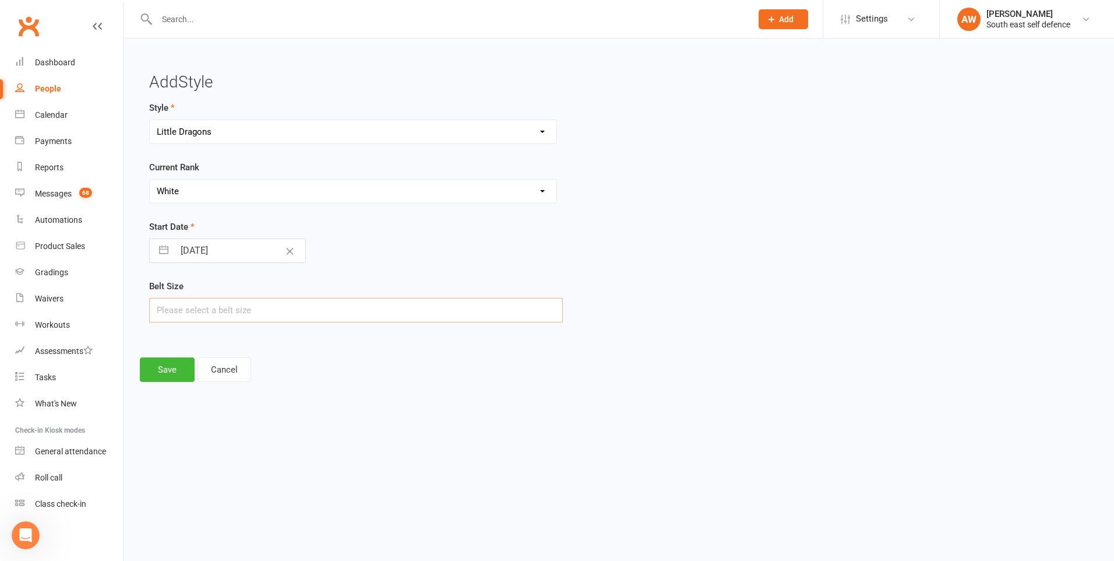
click at [192, 314] on input "text" at bounding box center [356, 310] width 414 height 24
type input "1"
click at [174, 373] on button "Save" at bounding box center [167, 369] width 55 height 24
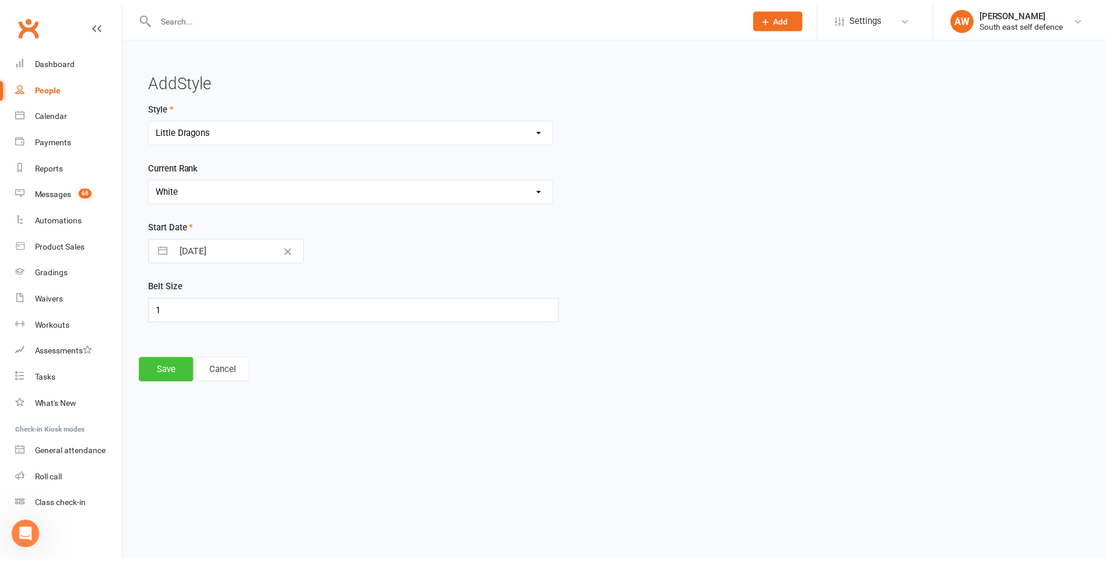
scroll to position [658, 0]
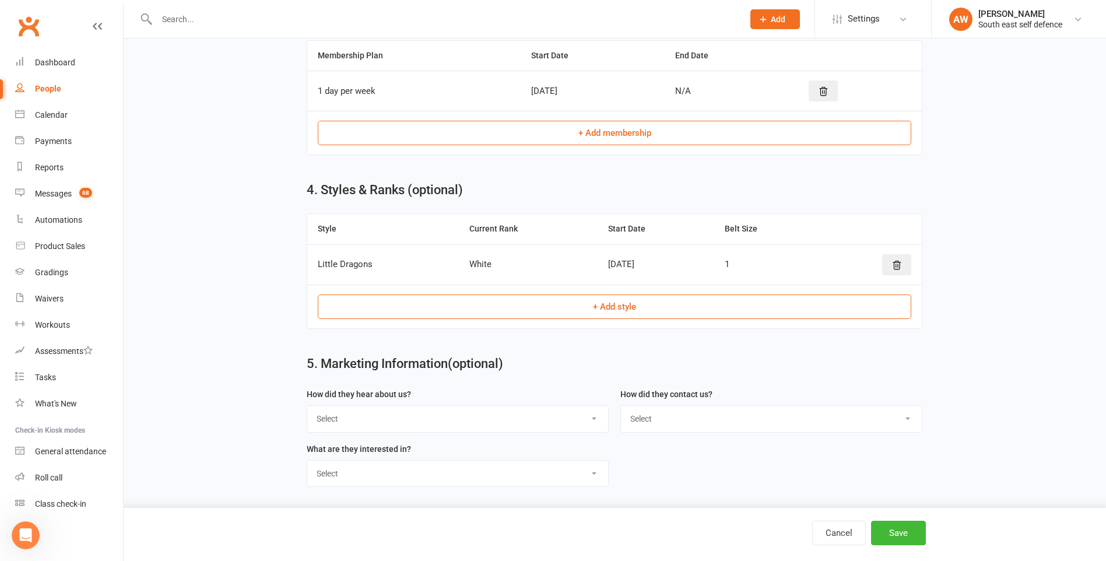
click at [594, 420] on select "Select Through A Friend Google Website Facebook Letter Box Drop Walk by" at bounding box center [457, 419] width 301 height 26
select select "Through A Friend"
click at [307, 406] on select "Select Through A Friend Google Website Facebook Letter Box Drop Walk by" at bounding box center [457, 419] width 301 height 26
click at [767, 424] on select "Select Phone Email In-Facility" at bounding box center [771, 419] width 301 height 26
select select "Phone"
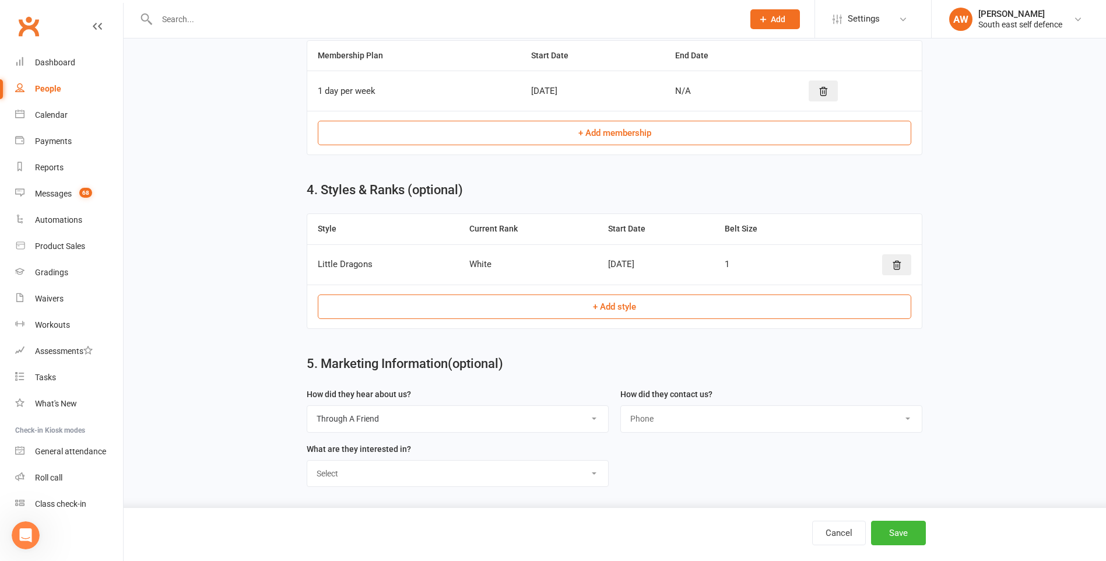
click at [621, 406] on select "Select Phone Email In-Facility" at bounding box center [771, 419] width 301 height 26
click at [492, 474] on select "Select [MEDICAL_DATA] Confidence Anti Bullying Self defence Increasing Fitness …" at bounding box center [457, 473] width 301 height 26
select select "Confidence"
click at [307, 460] on select "Select [MEDICAL_DATA] Confidence Anti Bullying Self defence Increasing Fitness …" at bounding box center [457, 473] width 301 height 26
click at [892, 528] on button "Save" at bounding box center [898, 532] width 55 height 24
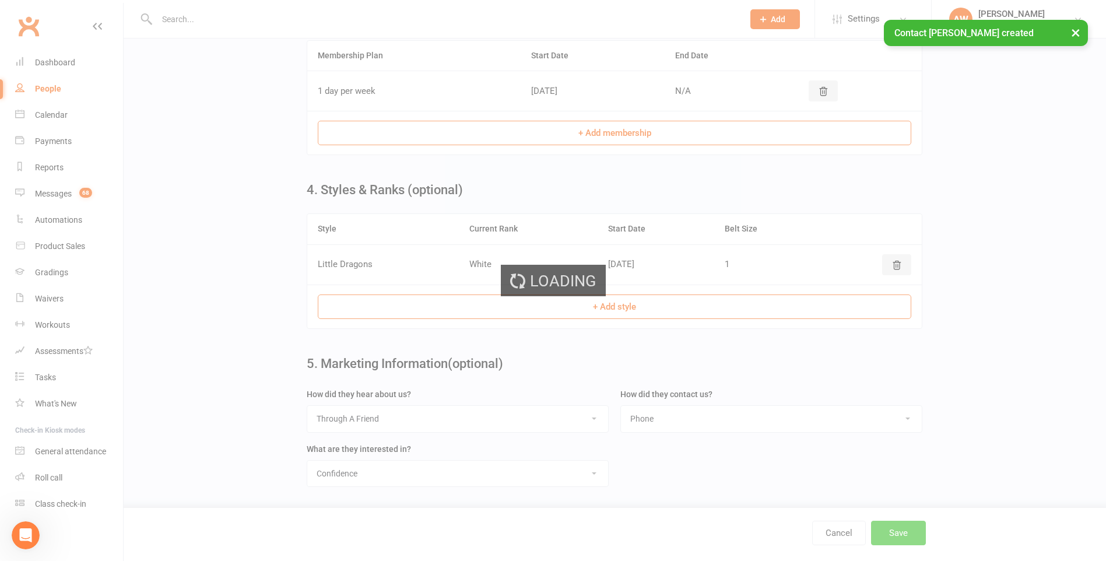
scroll to position [0, 0]
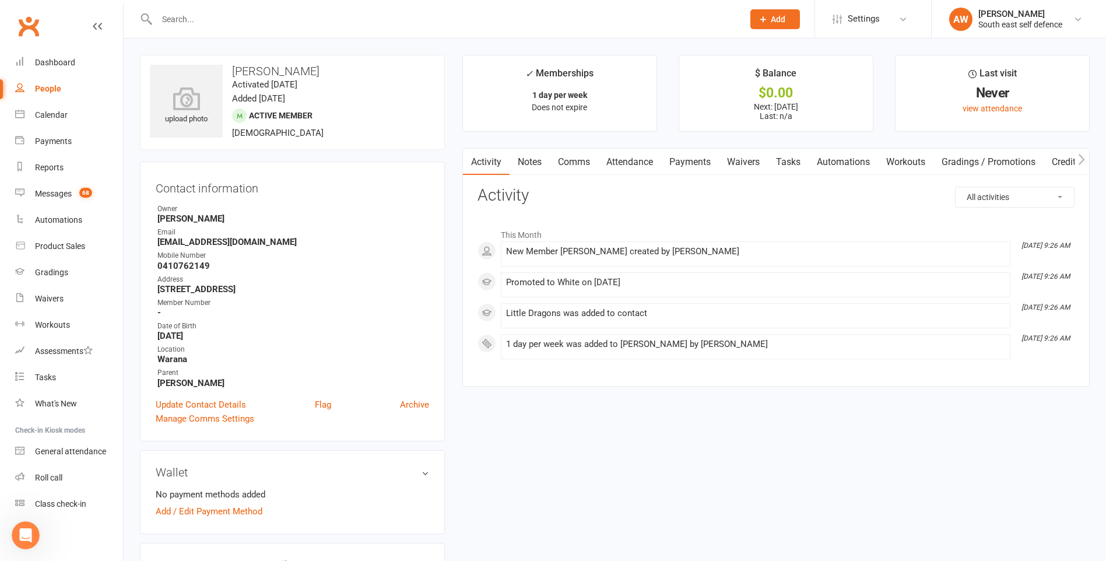
click at [42, 87] on div "People" at bounding box center [48, 88] width 26 height 9
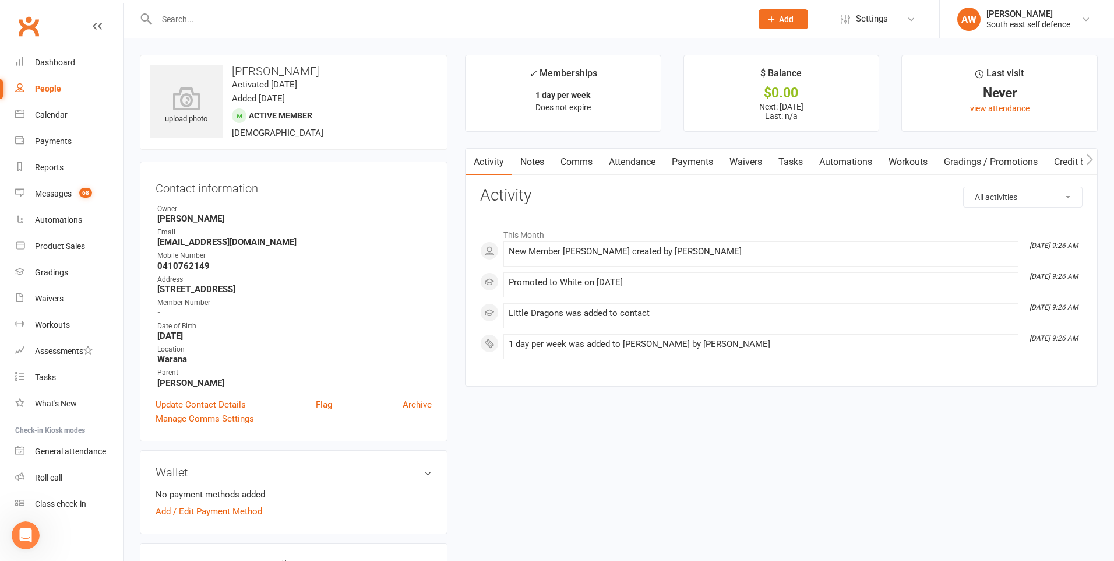
select select "100"
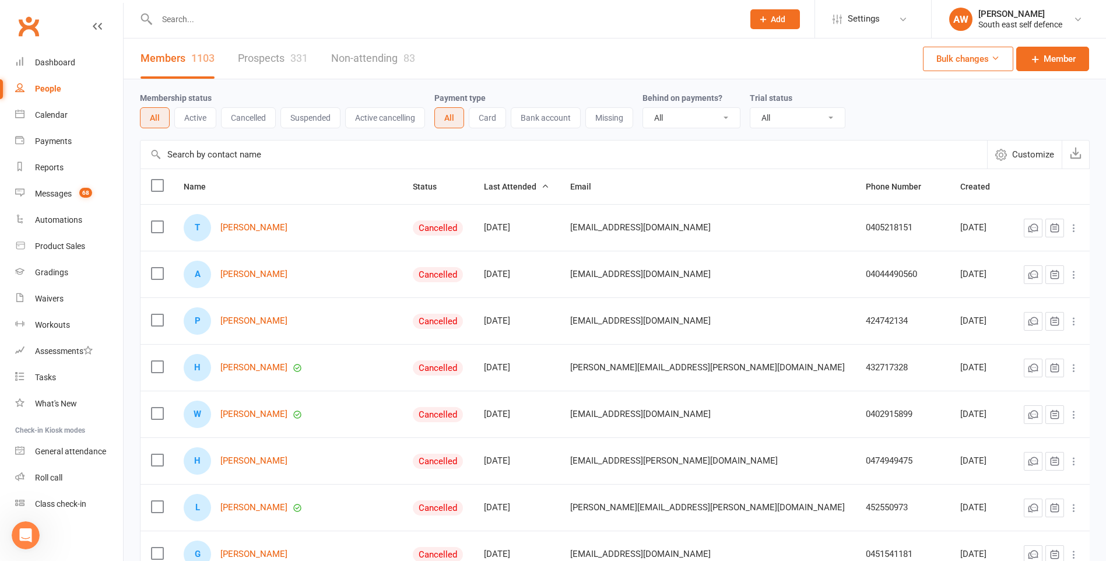
click at [246, 58] on link "Prospects 331" at bounding box center [273, 58] width 70 height 40
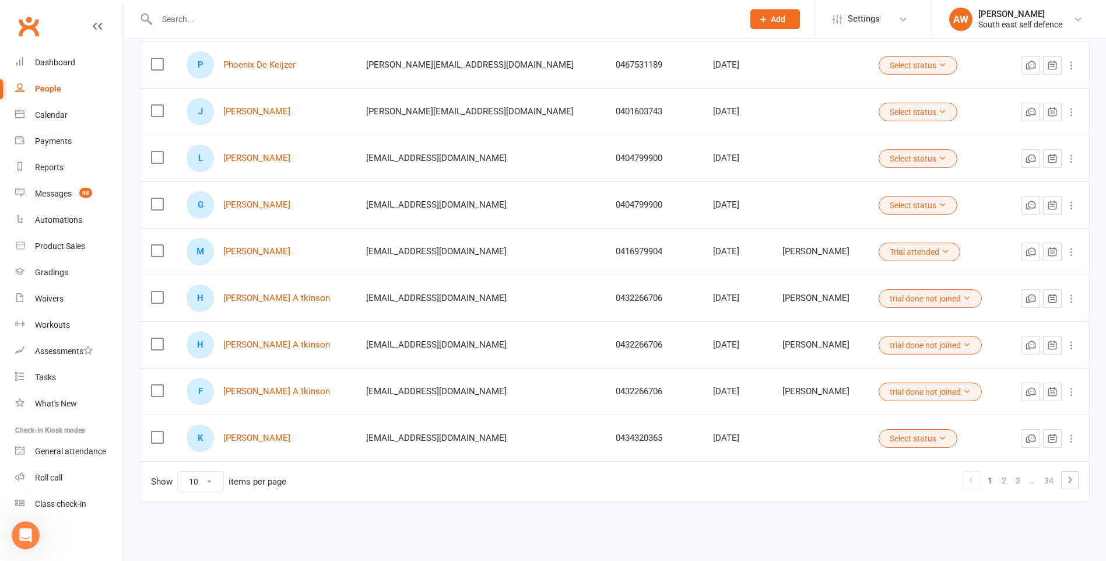
scroll to position [213, 0]
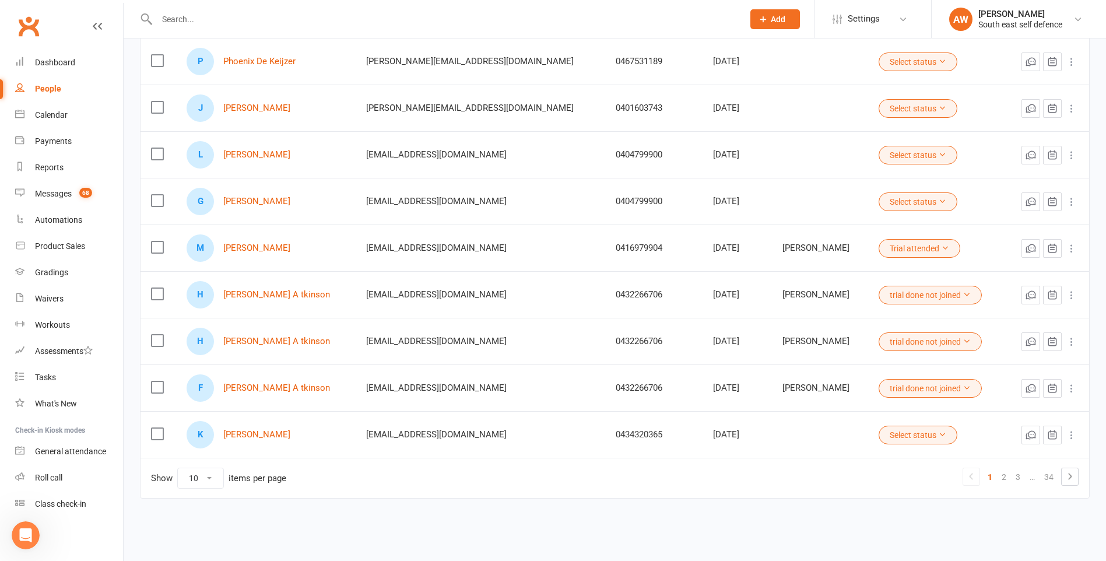
click at [938, 436] on icon at bounding box center [942, 434] width 8 height 8
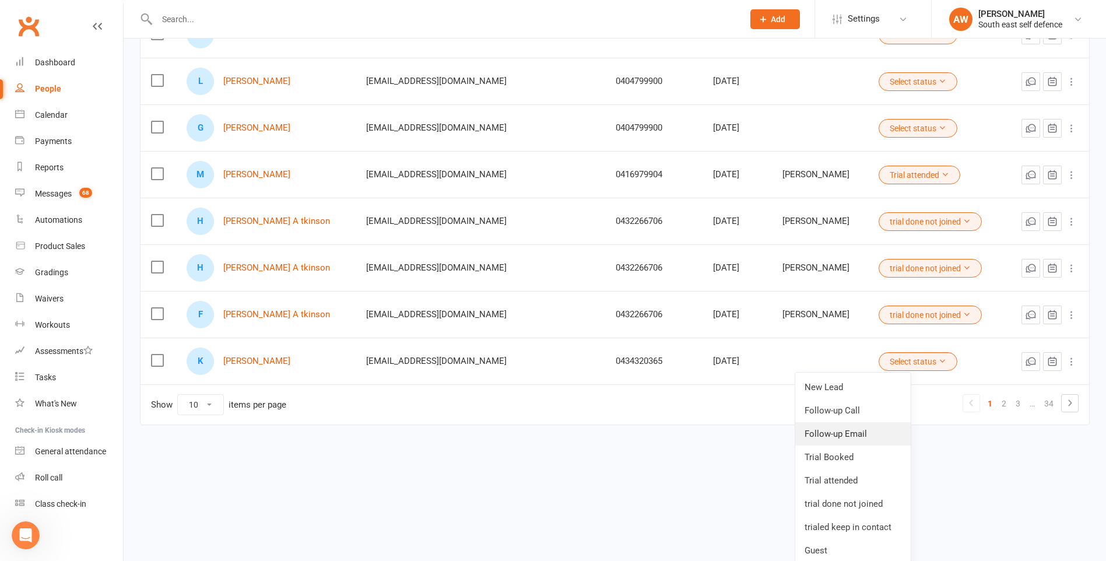
scroll to position [291, 0]
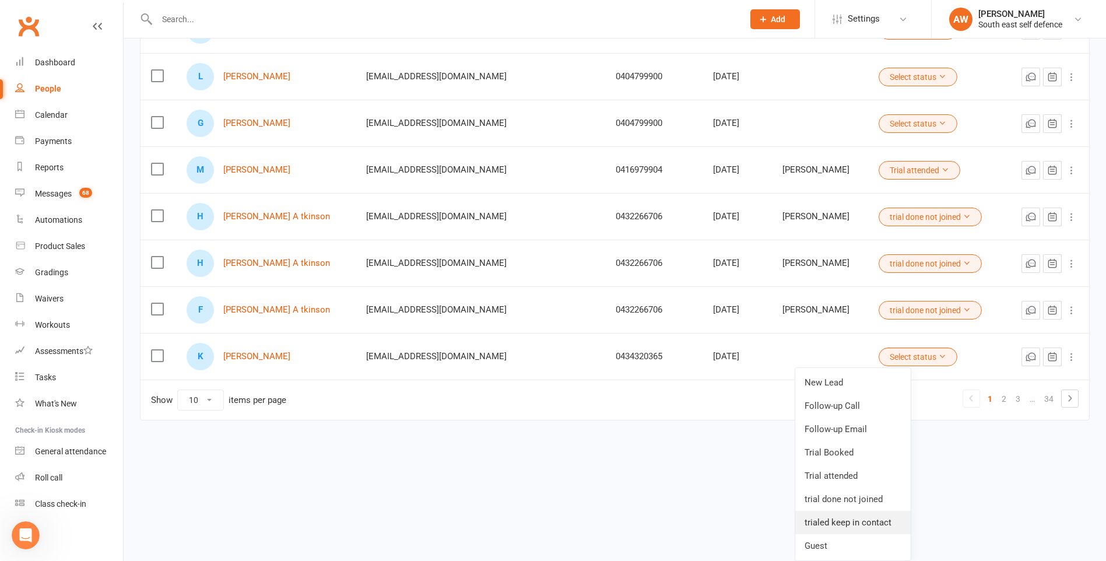
click at [843, 526] on link "trialed keep in contact" at bounding box center [852, 522] width 115 height 23
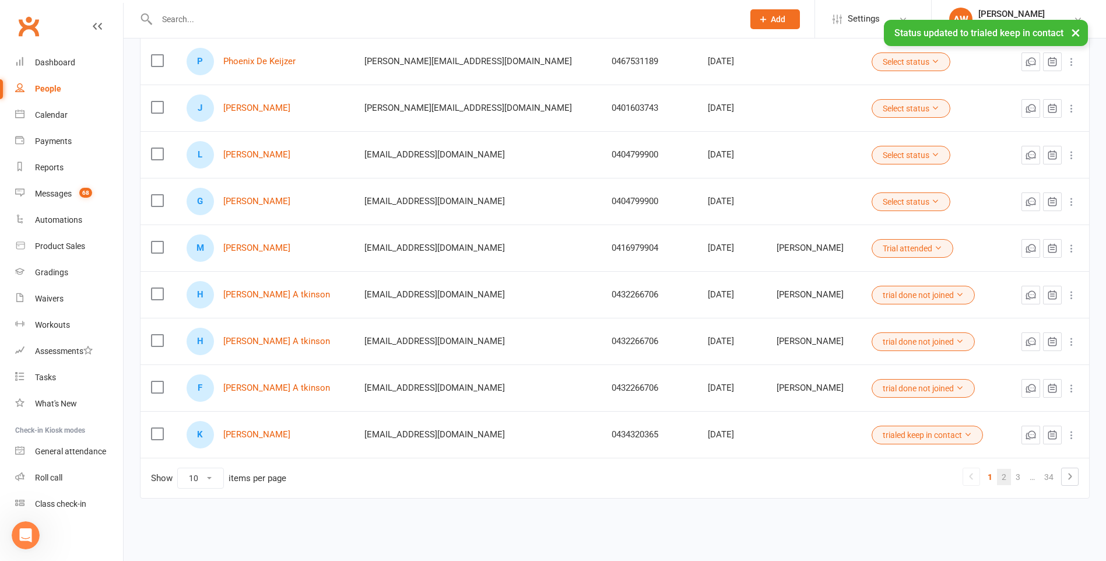
click at [1002, 481] on link "2" at bounding box center [1004, 477] width 14 height 16
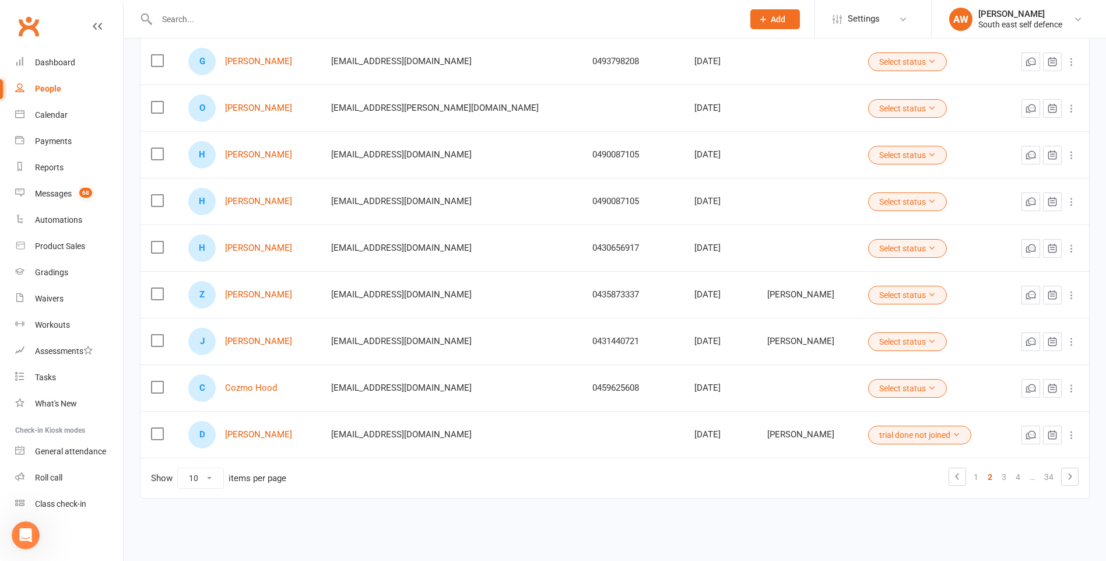
click at [952, 434] on icon at bounding box center [956, 434] width 8 height 8
click at [1071, 353] on tbody "B [PERSON_NAME] [EMAIL_ADDRESS][DOMAIN_NAME] 0410354632 [DATE] Select status G …" at bounding box center [614, 224] width 948 height 466
click at [1074, 438] on icon at bounding box center [1071, 435] width 12 height 12
click at [899, 527] on div "Members 1103 Prospects 331 Non-attending 83 Bulk changes Prospect Status All (N…" at bounding box center [615, 185] width 982 height 718
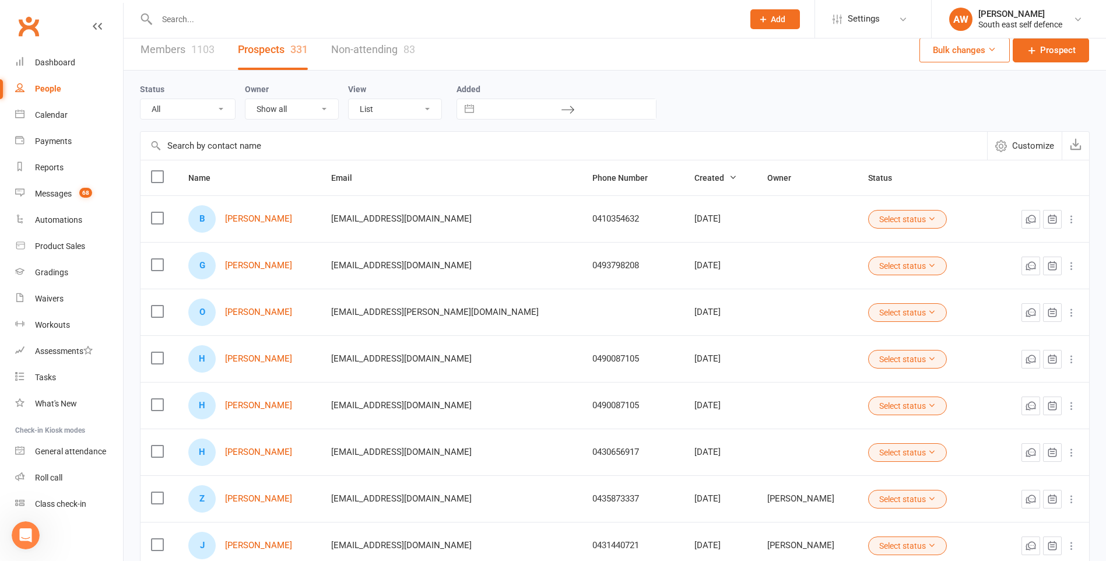
scroll to position [0, 0]
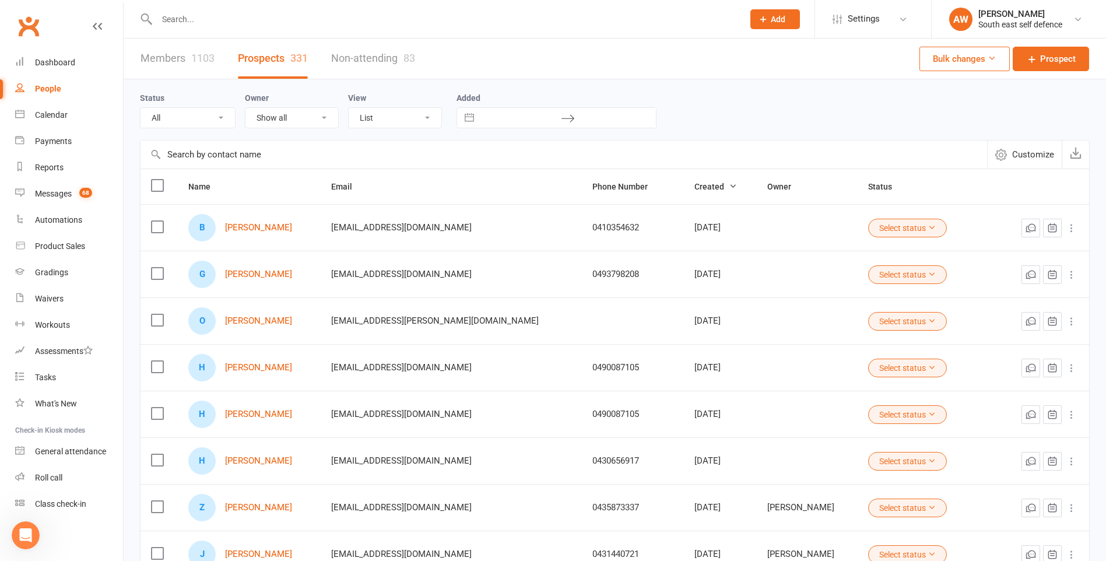
click at [1070, 320] on icon at bounding box center [1071, 321] width 12 height 12
click at [466, 121] on button "Interact with the calendar and add the check-in date for your trip." at bounding box center [469, 118] width 21 height 20
select select "6"
select select "2025"
select select "7"
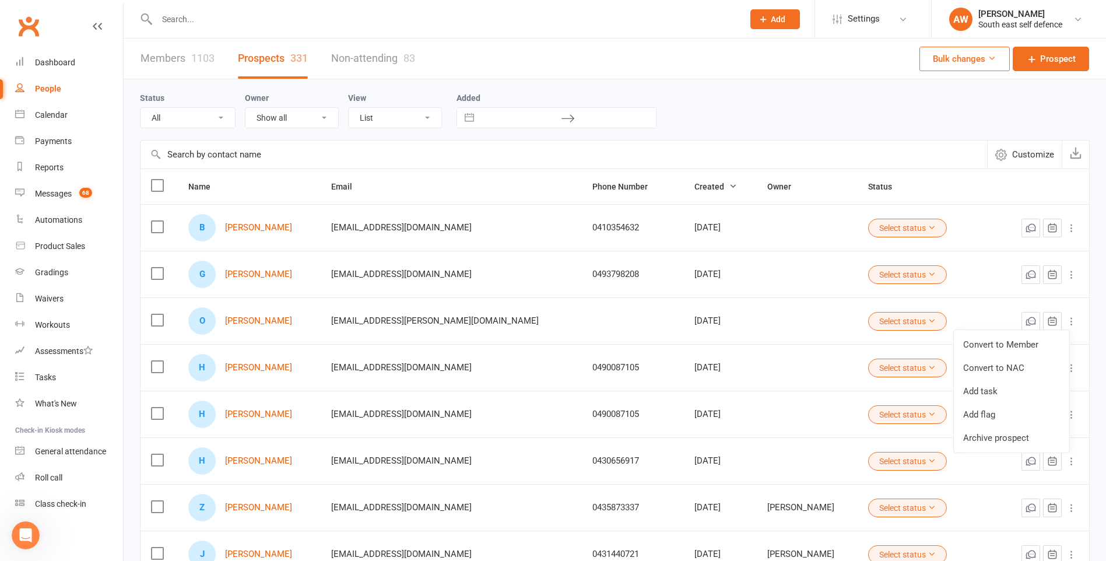
select select "2025"
select select "8"
select select "2025"
select select "9"
select select "2025"
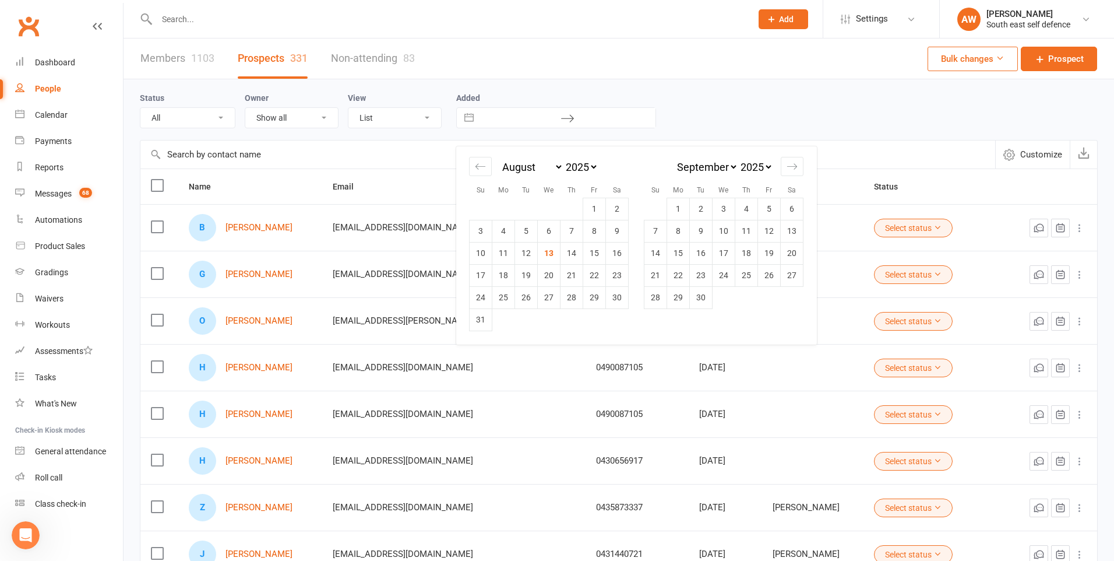
click at [467, 118] on button "Interact with the calendar and add the check-in date for your trip." at bounding box center [469, 118] width 21 height 20
click at [222, 120] on select "All (No status set) (Invalid status) New Lead Follow-up Call Follow-up Email Tr…" at bounding box center [187, 118] width 94 height 20
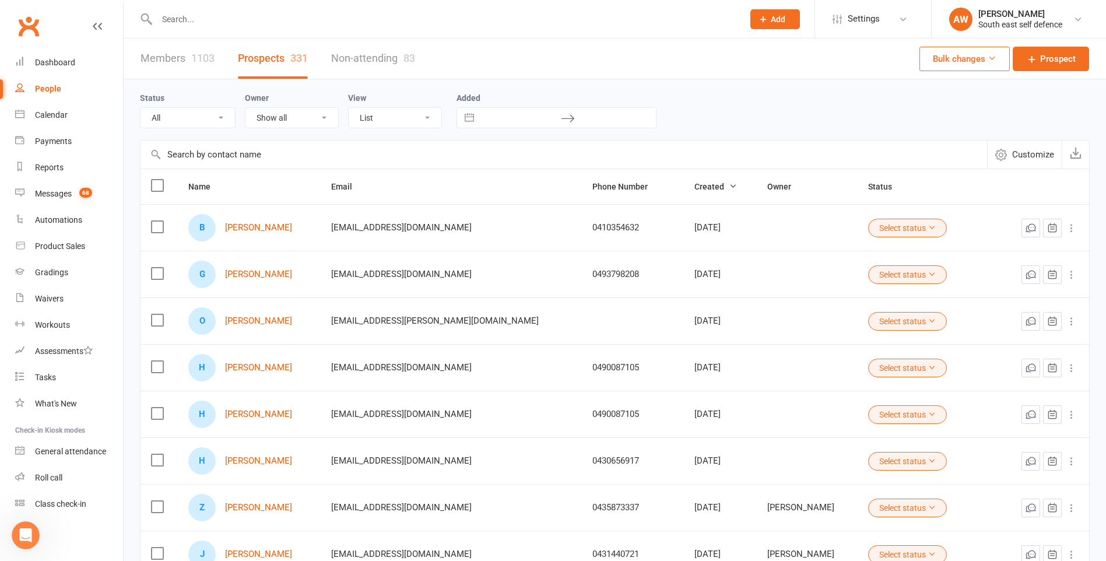
click at [222, 120] on select "All (No status set) (Invalid status) New Lead Follow-up Call Follow-up Email Tr…" at bounding box center [187, 118] width 94 height 20
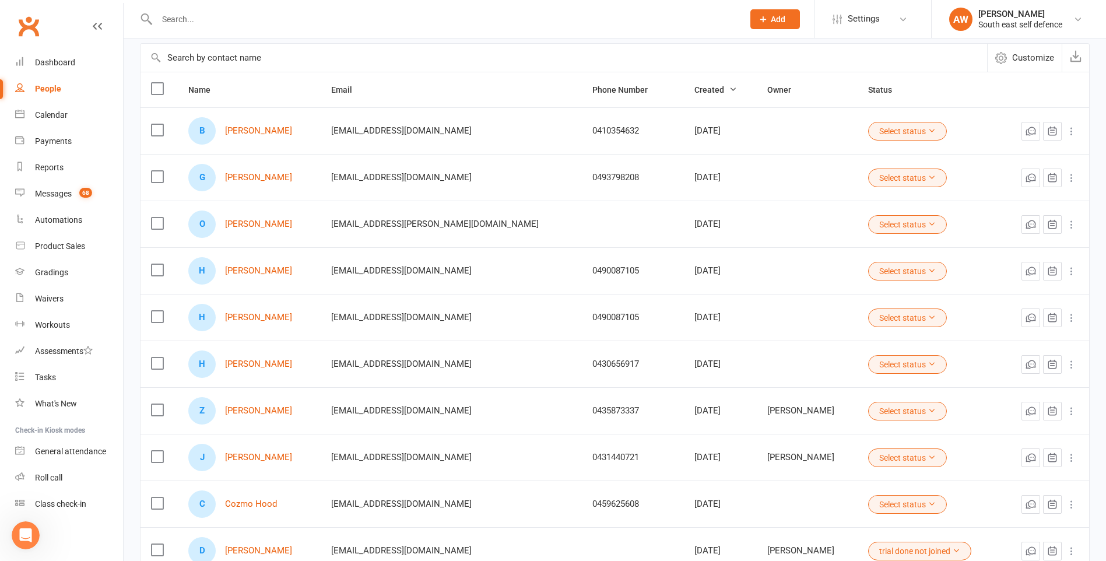
scroll to position [213, 0]
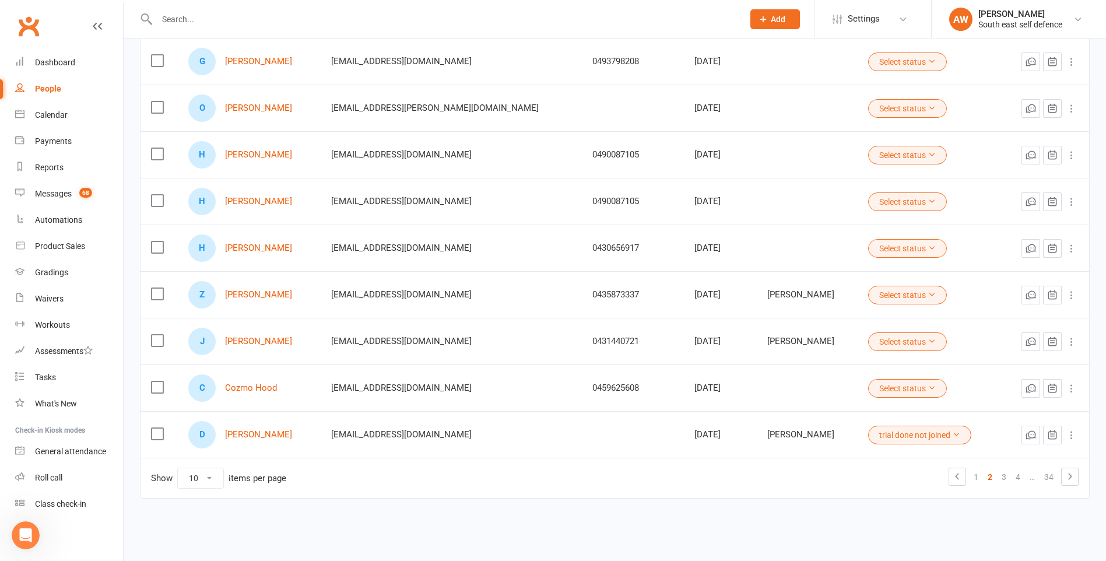
click at [1071, 108] on icon at bounding box center [1071, 109] width 12 height 12
click at [1022, 221] on link "Archive prospect" at bounding box center [1010, 224] width 115 height 23
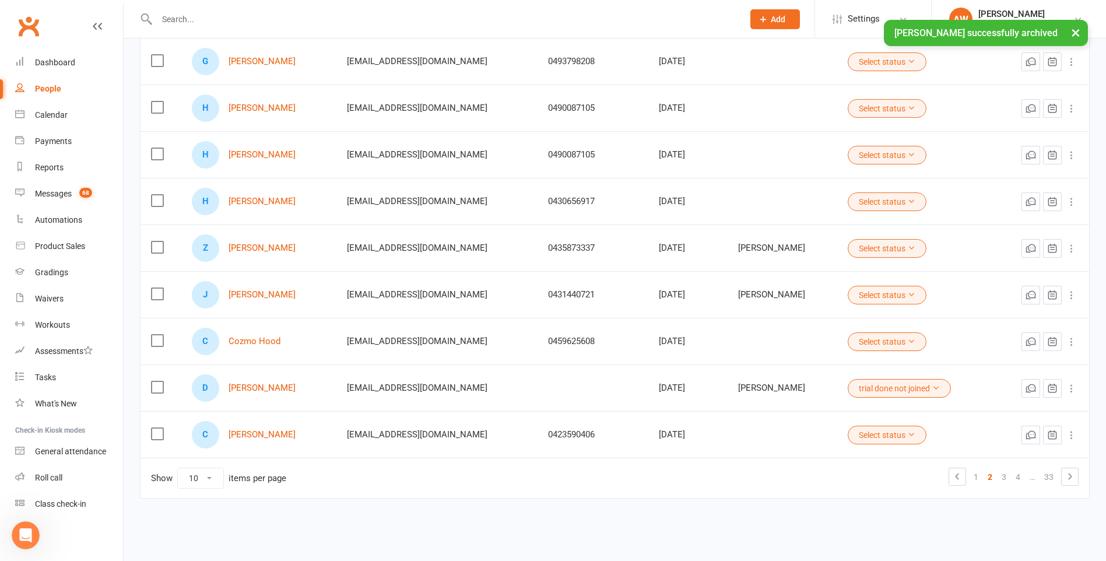
click at [1071, 435] on icon at bounding box center [1071, 435] width 12 height 12
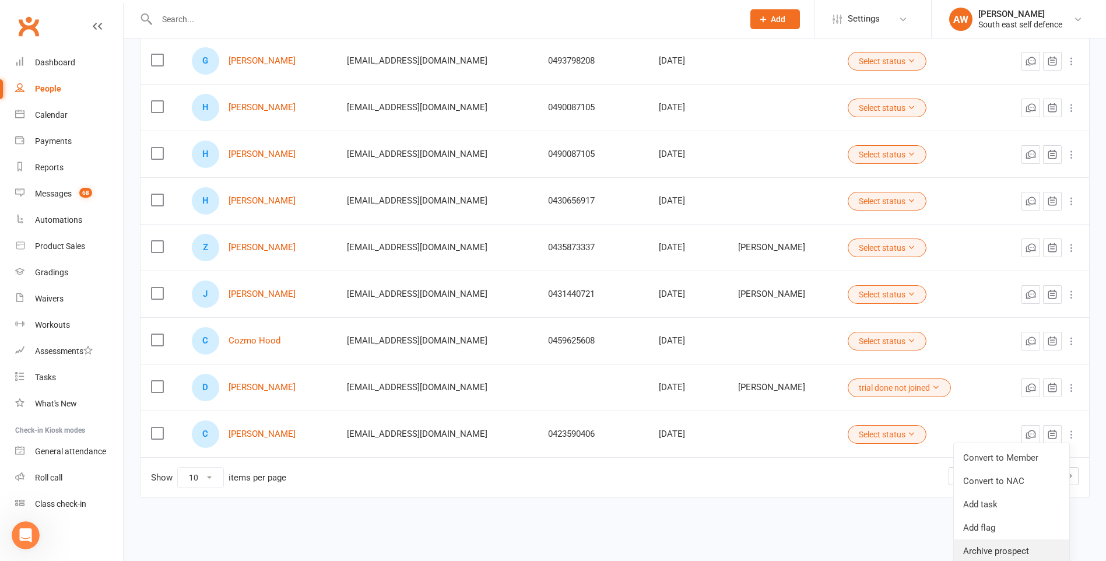
click at [998, 550] on link "Archive prospect" at bounding box center [1010, 550] width 115 height 23
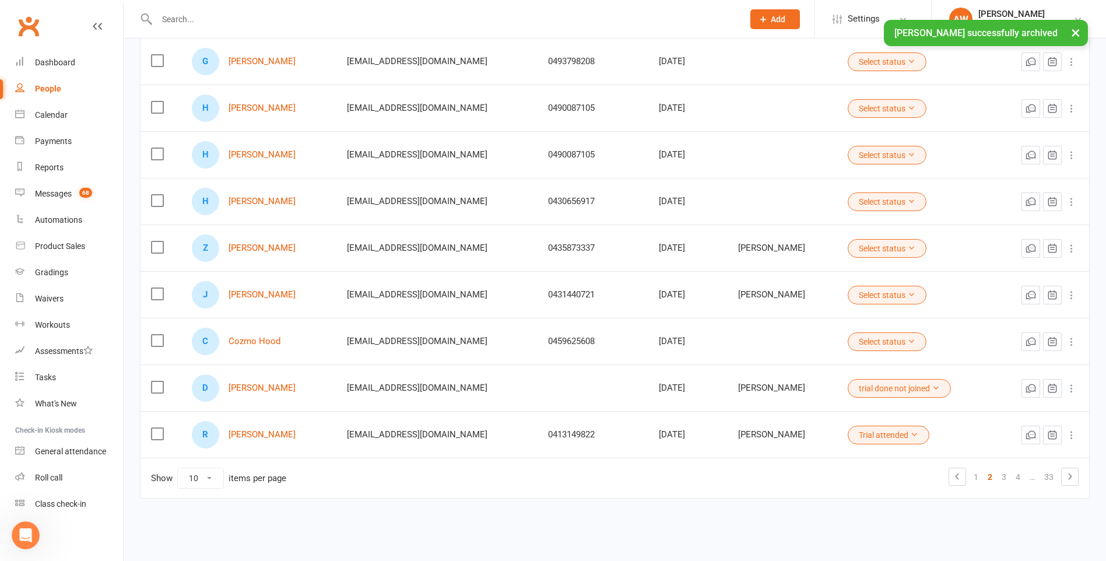
click at [1072, 391] on icon at bounding box center [1071, 388] width 12 height 12
click at [1005, 501] on link "Archive prospect" at bounding box center [1010, 504] width 115 height 23
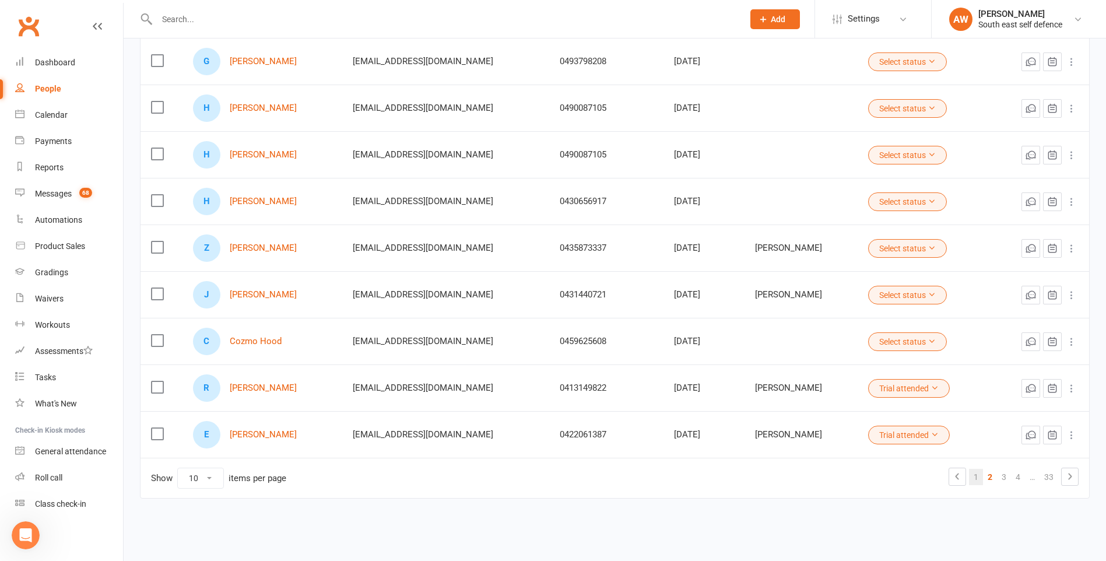
click at [973, 476] on link "1" at bounding box center [976, 477] width 14 height 16
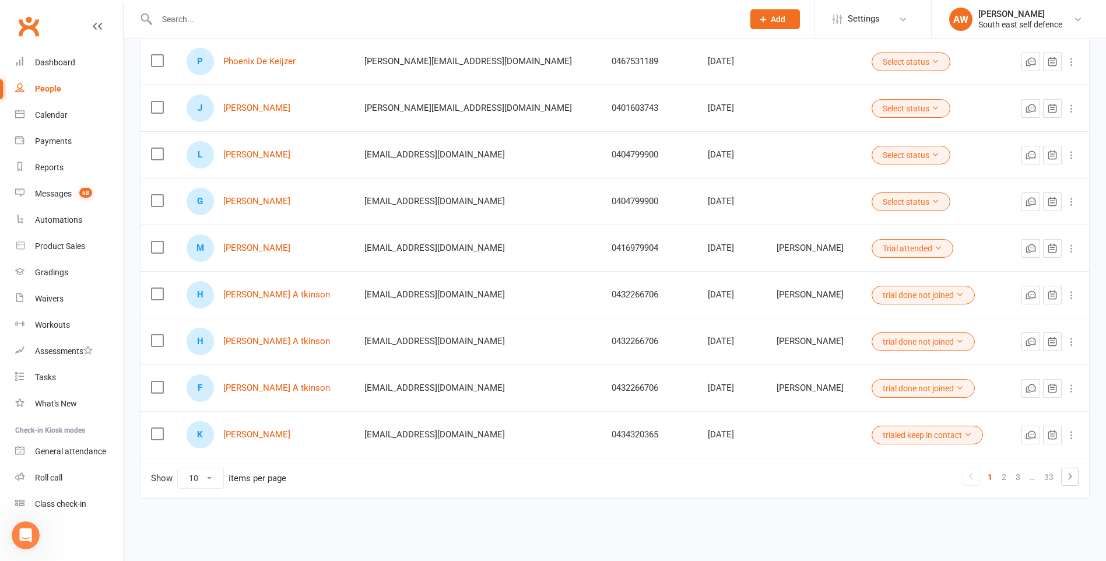
click at [1069, 435] on icon at bounding box center [1071, 435] width 12 height 12
click at [1022, 555] on link "Archive prospect" at bounding box center [1010, 550] width 115 height 23
click at [1071, 388] on icon at bounding box center [1071, 388] width 12 height 12
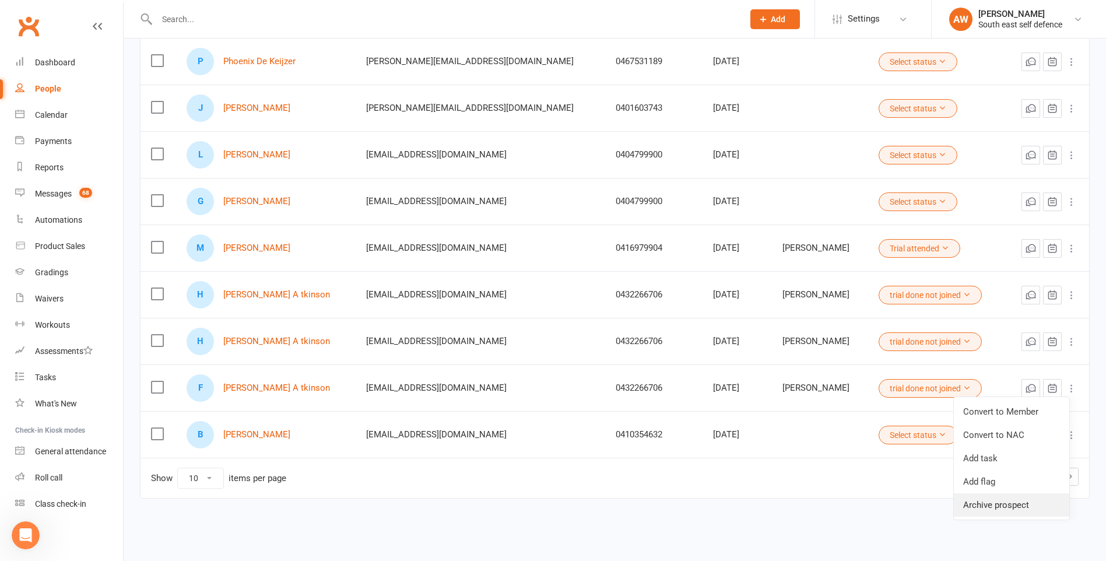
click at [1034, 506] on link "Archive prospect" at bounding box center [1010, 504] width 115 height 23
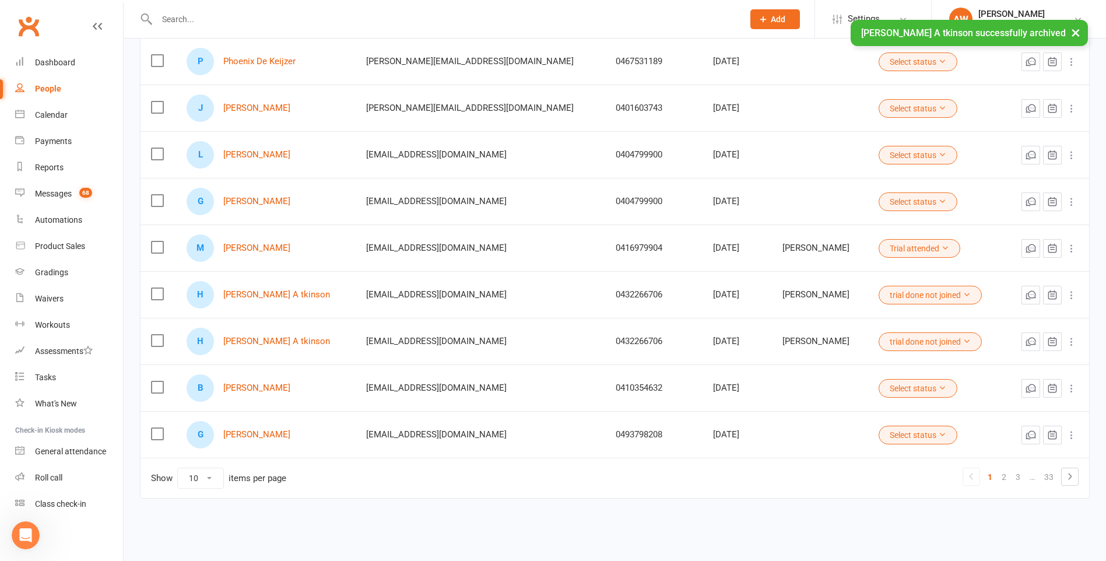
click at [157, 344] on label at bounding box center [157, 341] width 12 height 12
click at [157, 335] on input "checkbox" at bounding box center [157, 335] width 12 height 0
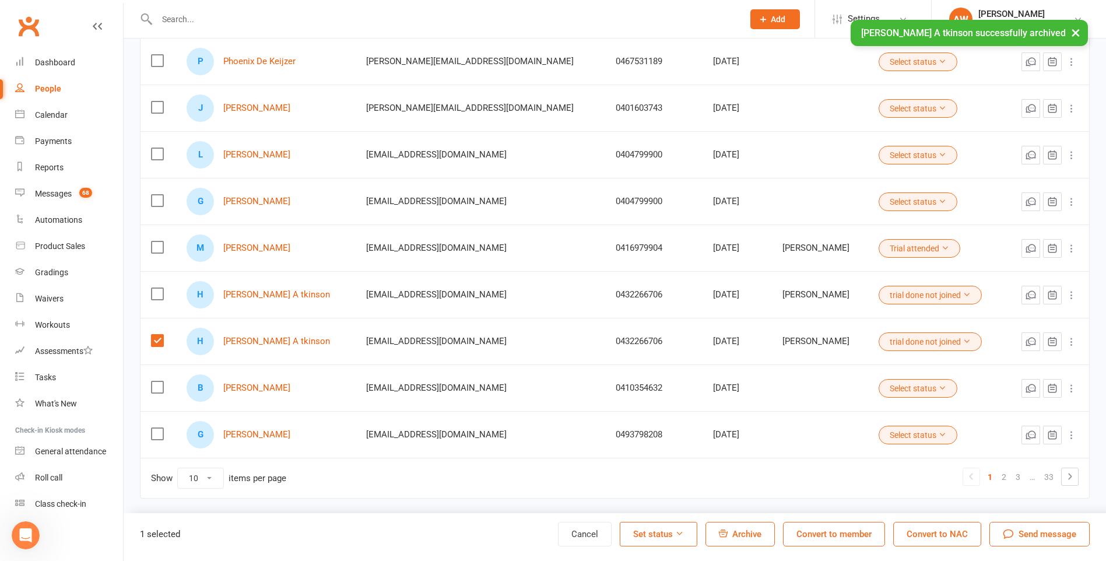
click at [157, 294] on label at bounding box center [157, 294] width 12 height 12
click at [157, 288] on input "checkbox" at bounding box center [157, 288] width 12 height 0
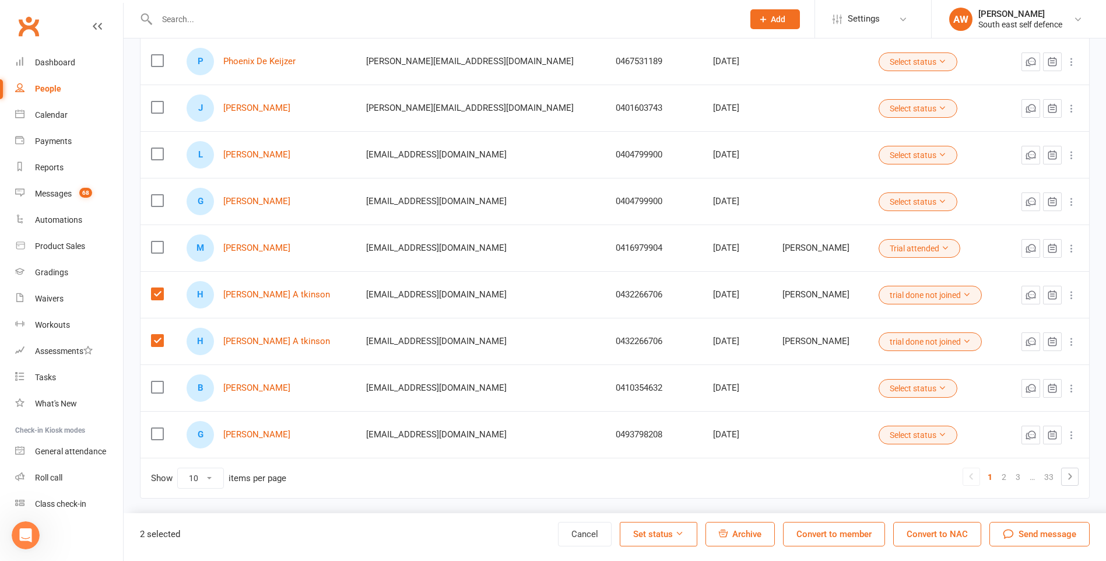
click at [729, 534] on button "Archive" at bounding box center [739, 534] width 69 height 24
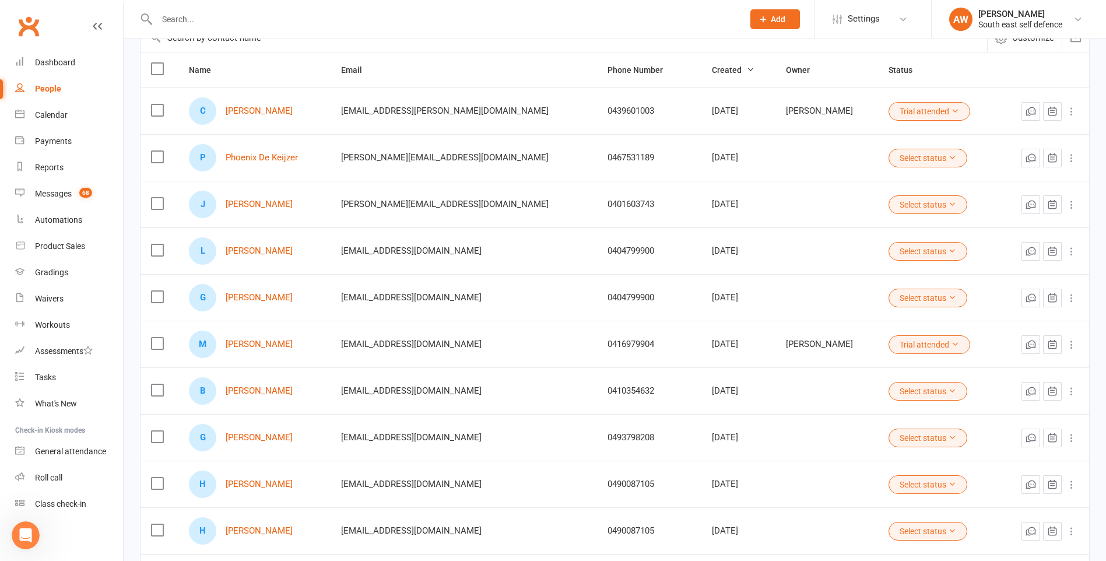
scroll to position [175, 0]
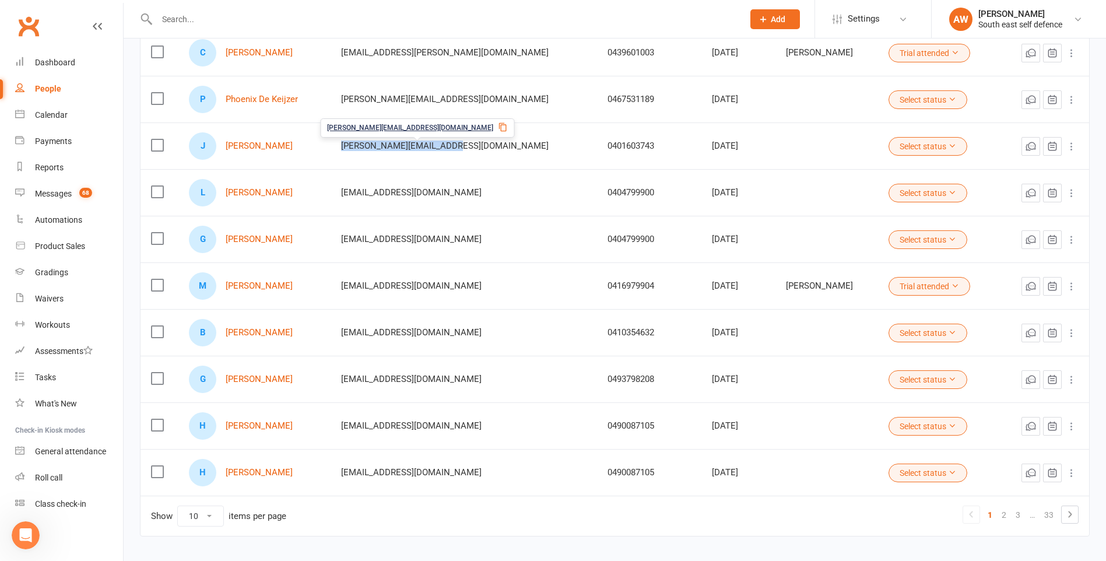
drag, startPoint x: 473, startPoint y: 149, endPoint x: 361, endPoint y: 151, distance: 111.9
click at [361, 151] on td "[PERSON_NAME][EMAIL_ADDRESS][DOMAIN_NAME]" at bounding box center [463, 145] width 267 height 47
drag, startPoint x: 361, startPoint y: 151, endPoint x: 395, endPoint y: 144, distance: 34.5
copy span "[PERSON_NAME][EMAIL_ADDRESS][DOMAIN_NAME]"
click at [512, 158] on td "[PERSON_NAME][EMAIL_ADDRESS][DOMAIN_NAME]" at bounding box center [463, 145] width 267 height 47
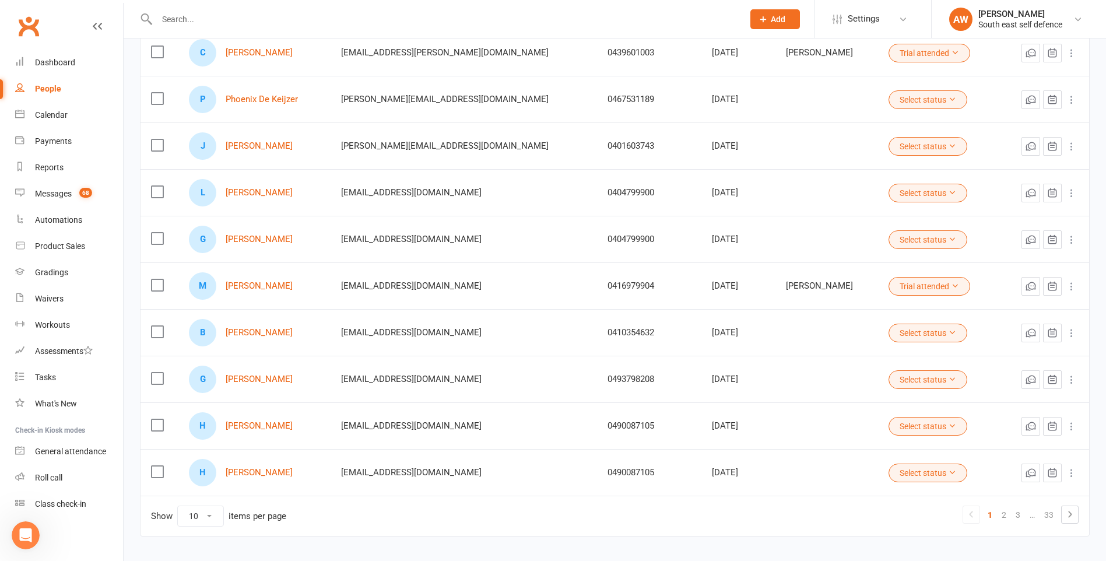
scroll to position [0, 0]
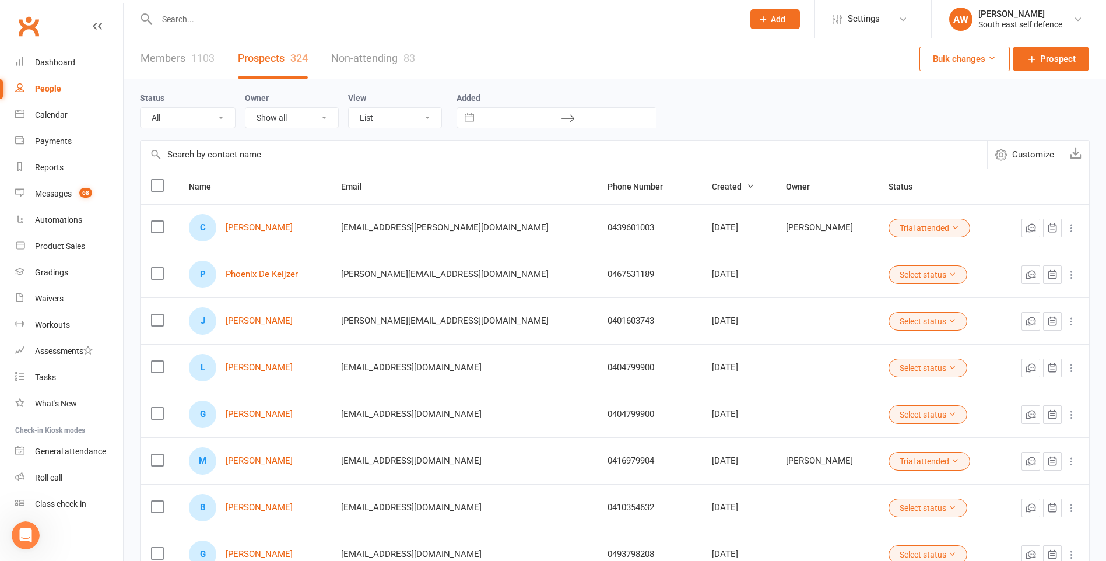
click at [382, 59] on link "Non-attending 83" at bounding box center [373, 58] width 84 height 40
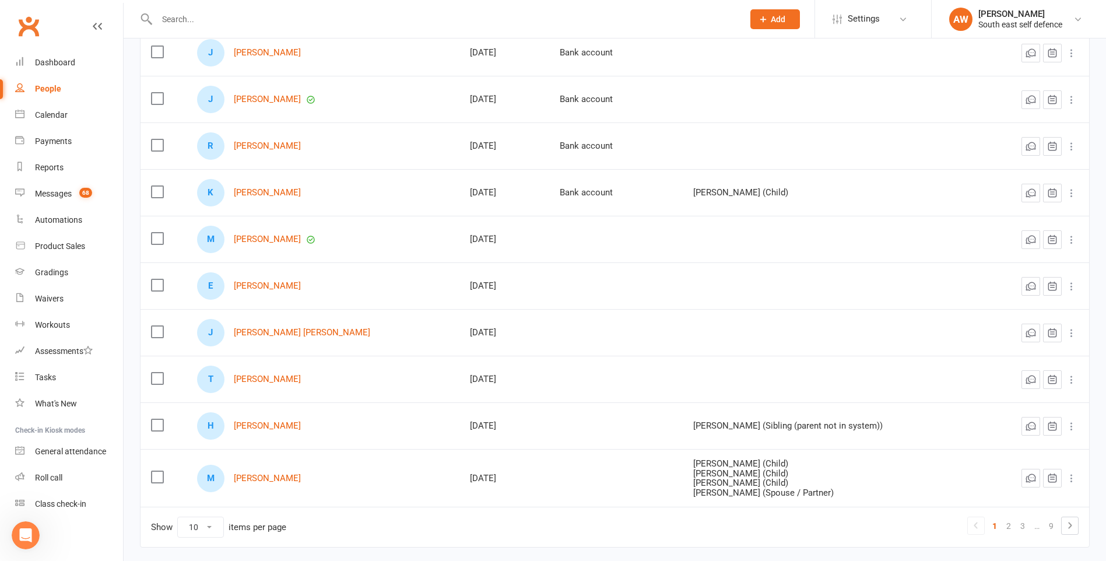
scroll to position [224, 0]
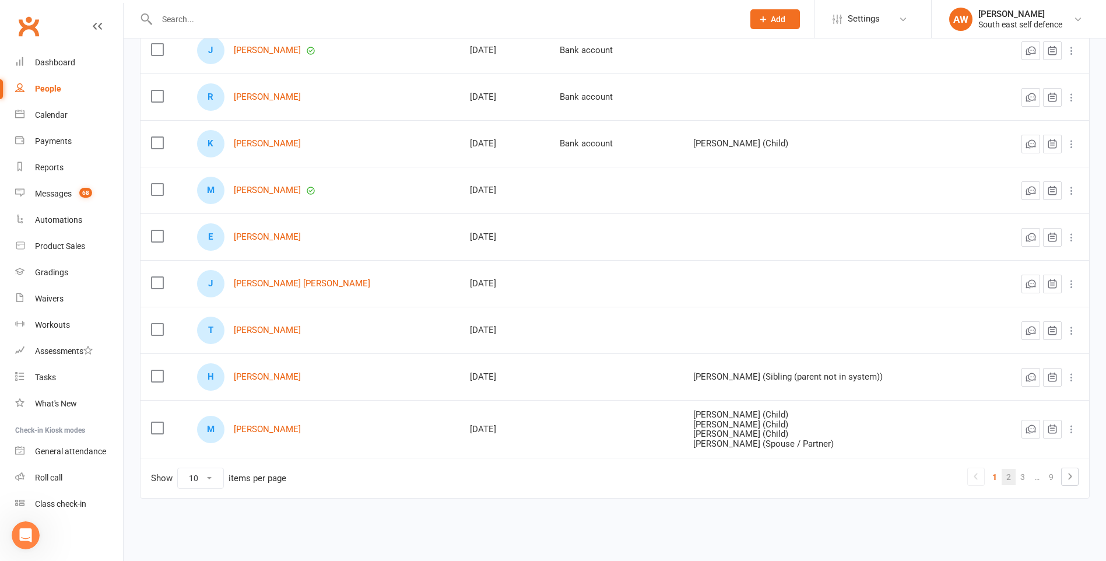
click at [1008, 477] on link "2" at bounding box center [1008, 477] width 14 height 16
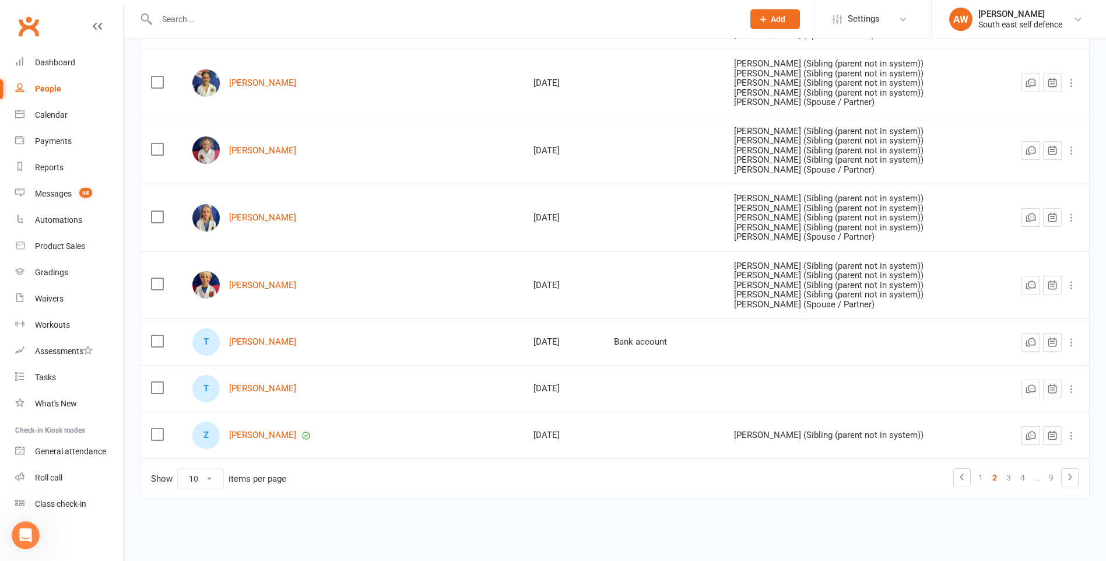
scroll to position [337, 0]
click at [1011, 476] on link "3" at bounding box center [1008, 477] width 14 height 16
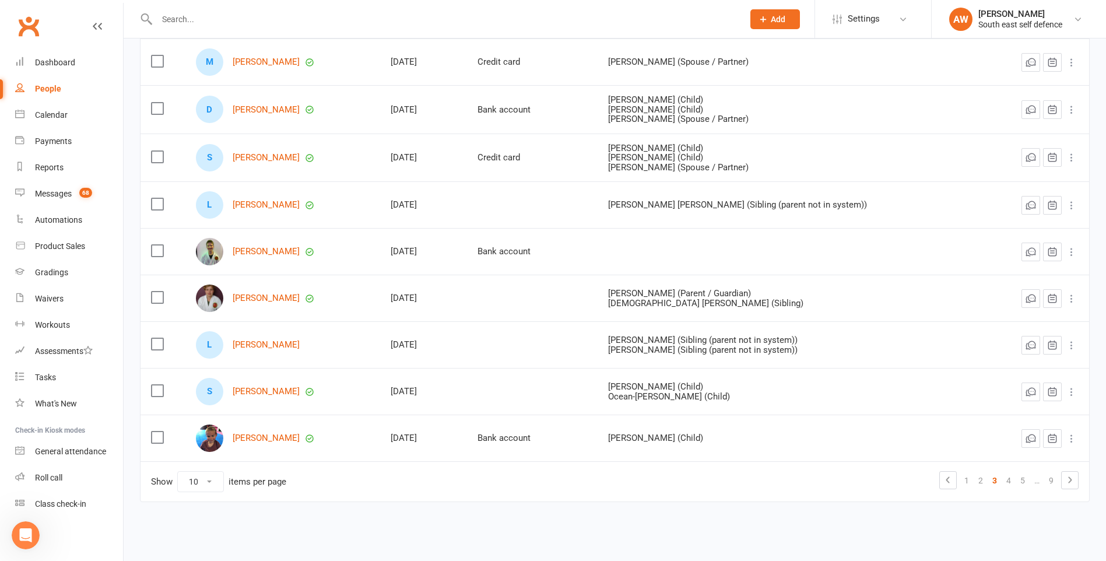
scroll to position [216, 0]
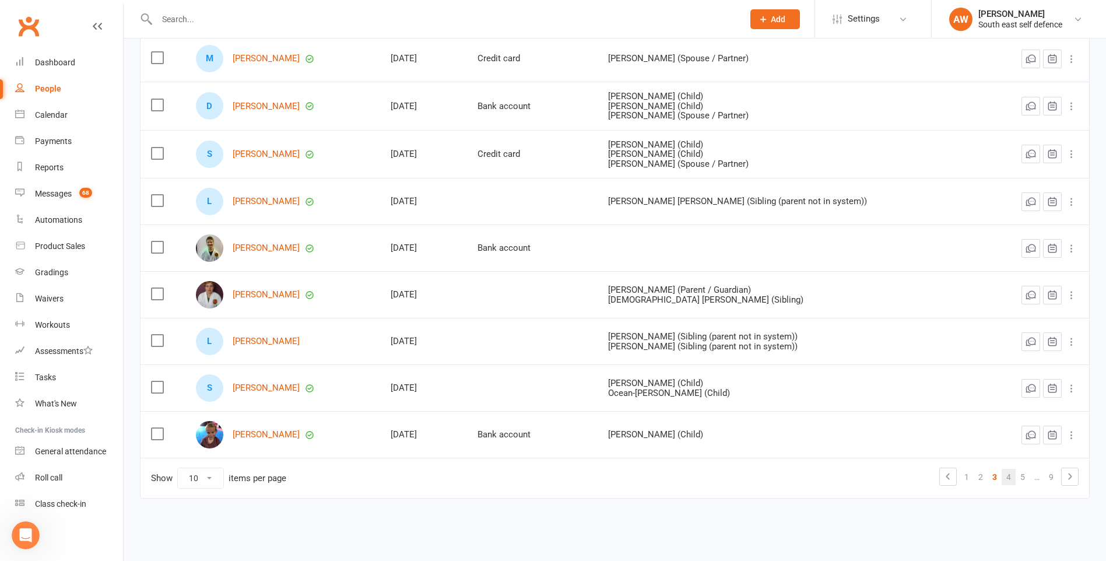
click at [1009, 479] on link "4" at bounding box center [1008, 477] width 14 height 16
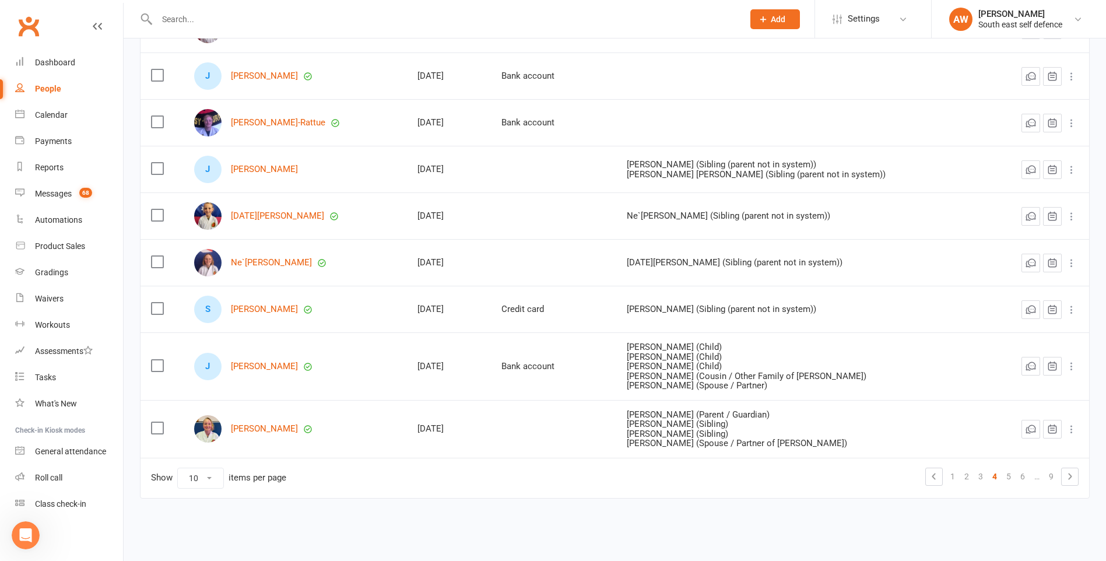
scroll to position [0, 0]
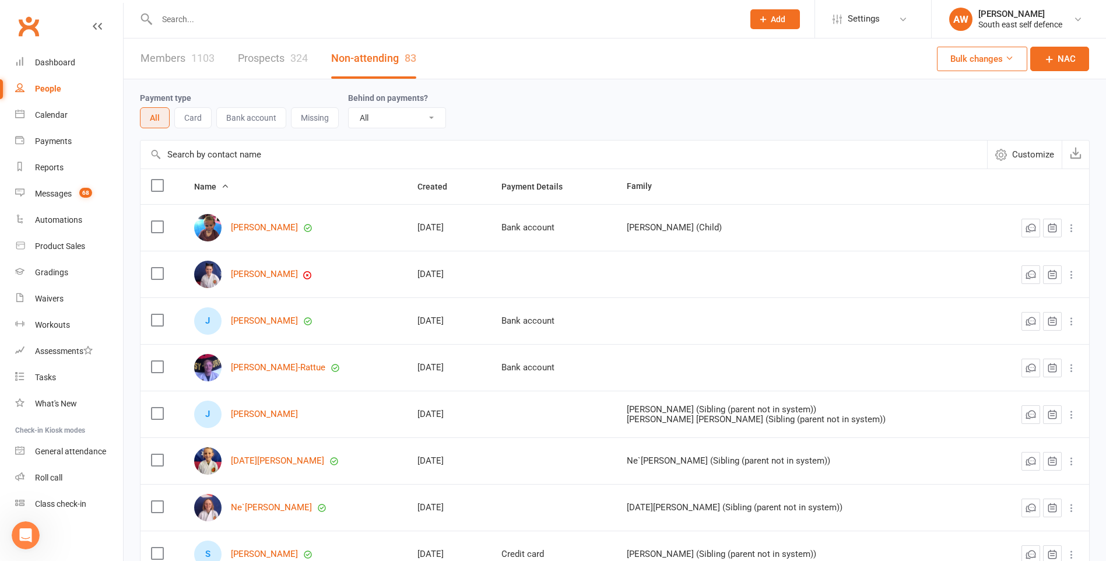
click at [173, 57] on link "Members 1103" at bounding box center [177, 58] width 74 height 40
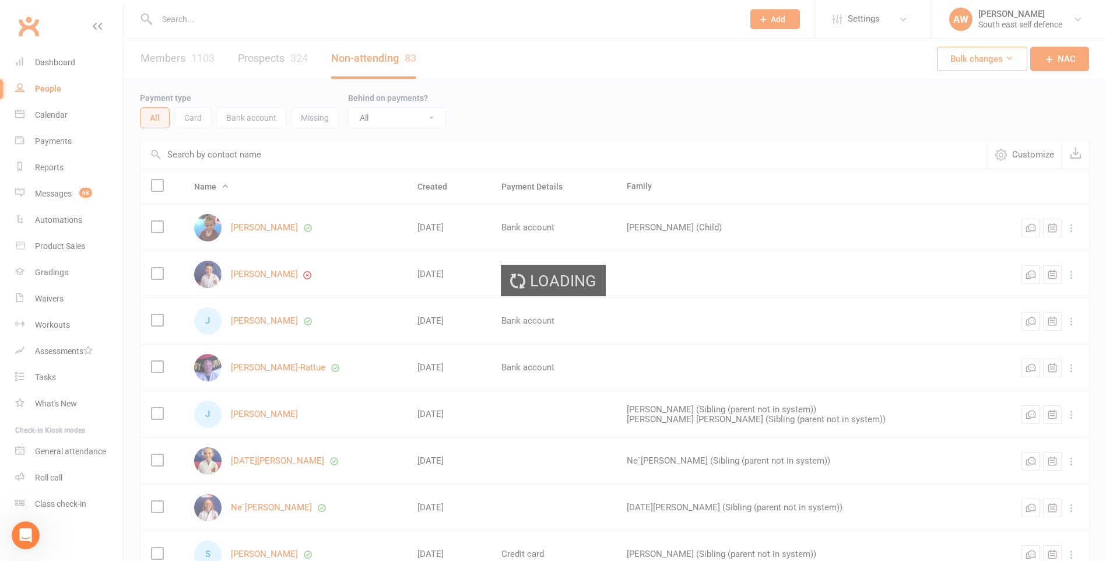
select select "100"
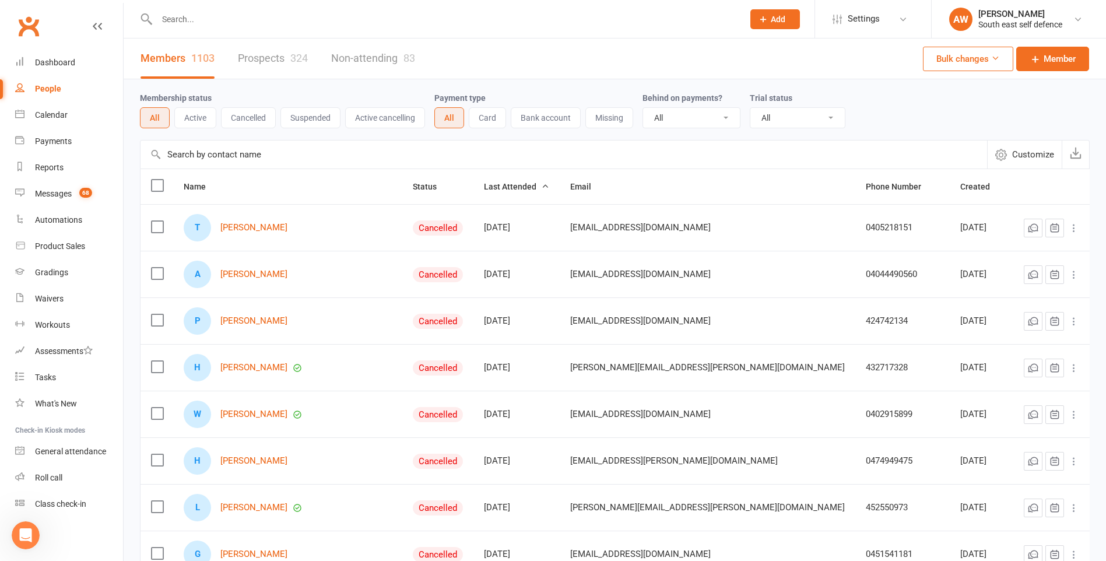
click at [255, 119] on button "Cancelled" at bounding box center [248, 117] width 55 height 21
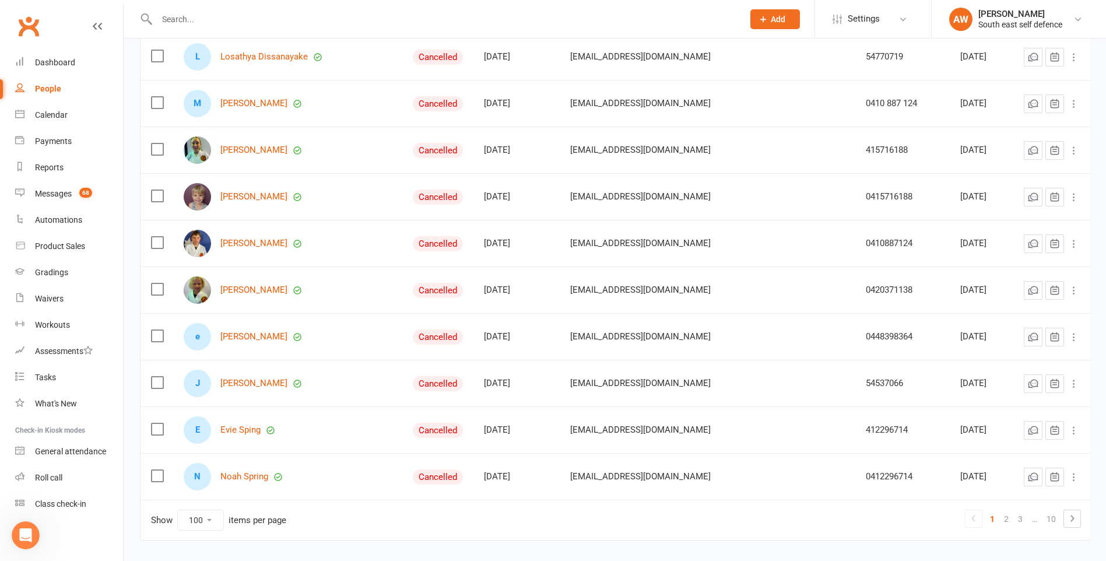
scroll to position [4410, 0]
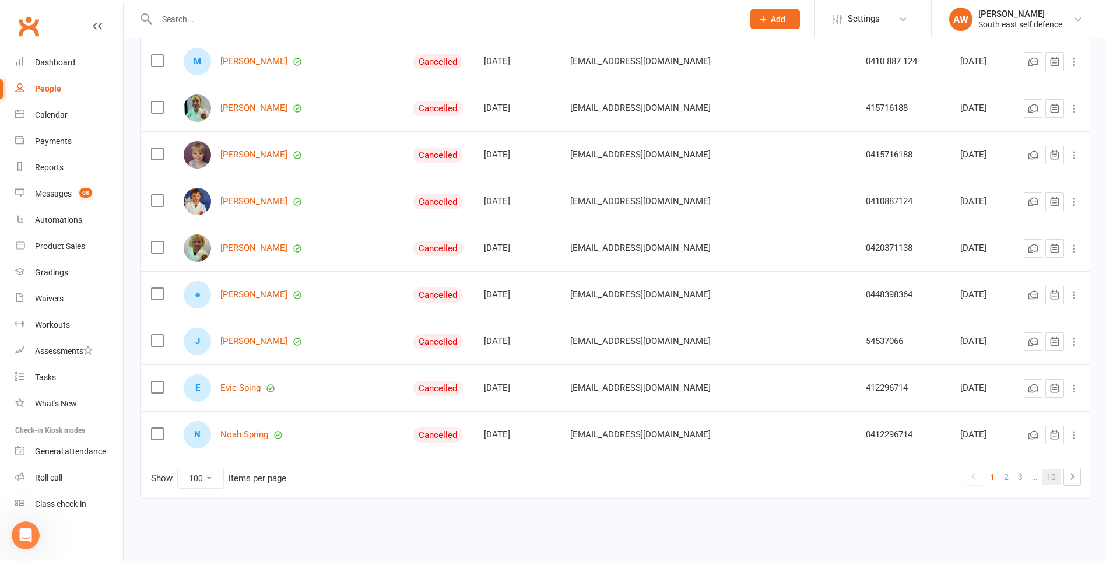
click at [1046, 477] on link "10" at bounding box center [1050, 477] width 19 height 16
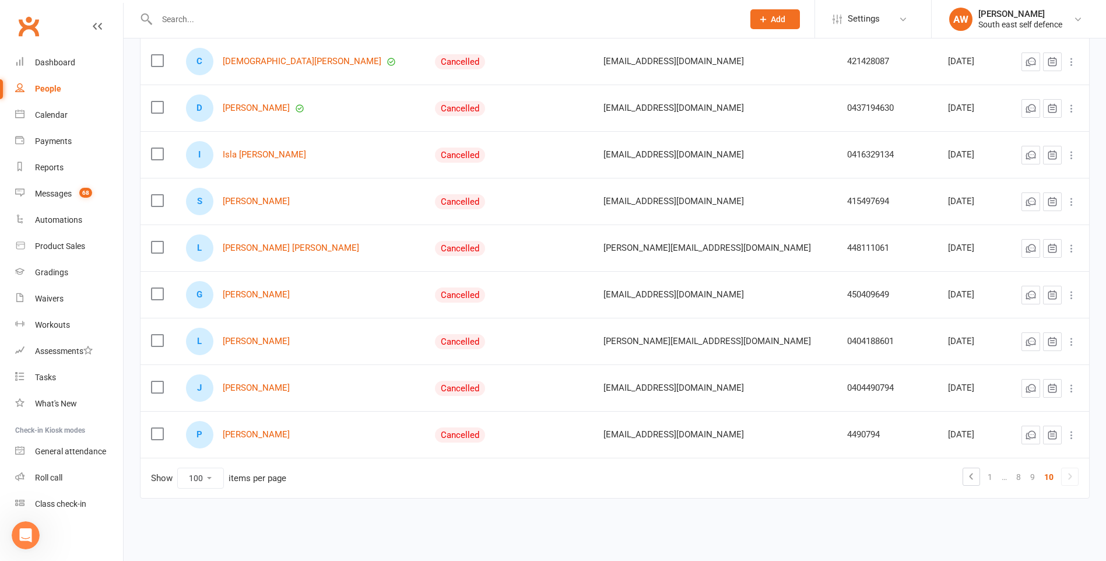
scroll to position [1472, 0]
click at [1072, 476] on icon at bounding box center [1069, 476] width 14 height 14
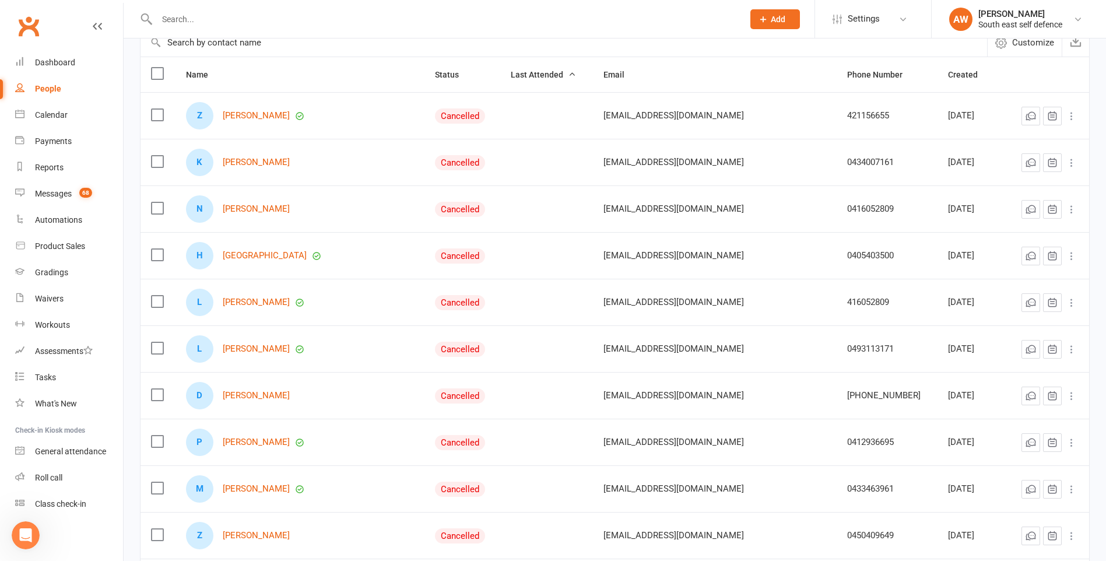
scroll to position [0, 0]
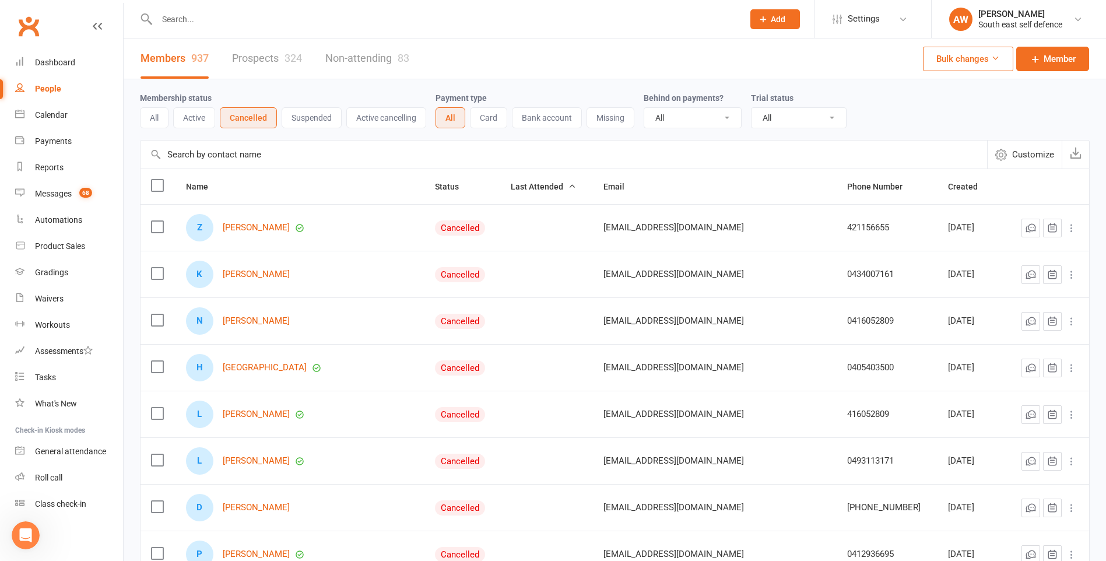
click at [511, 187] on span "Last Attended" at bounding box center [543, 186] width 65 height 9
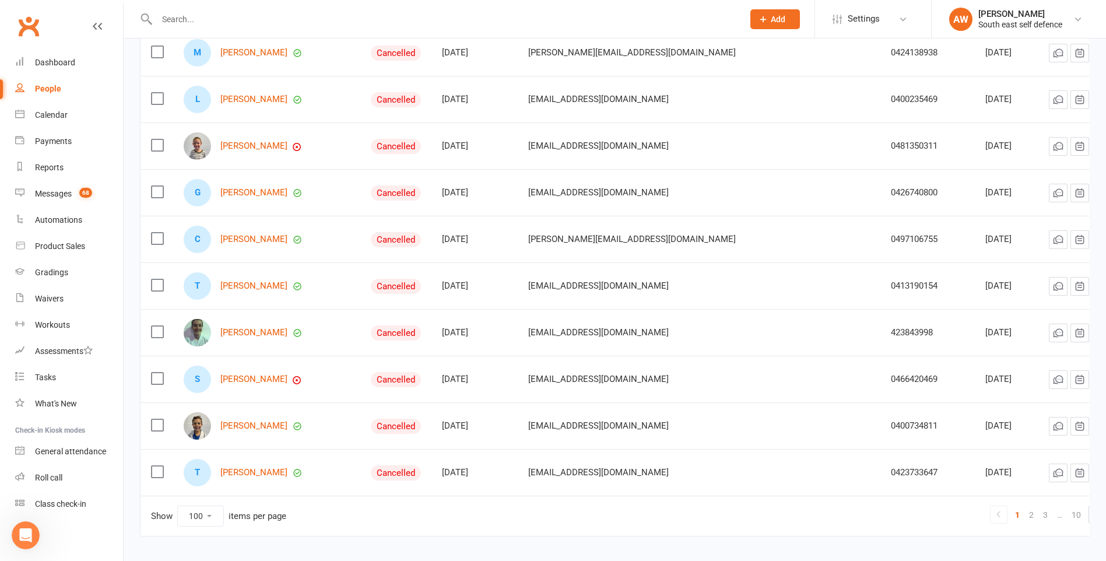
scroll to position [4410, 0]
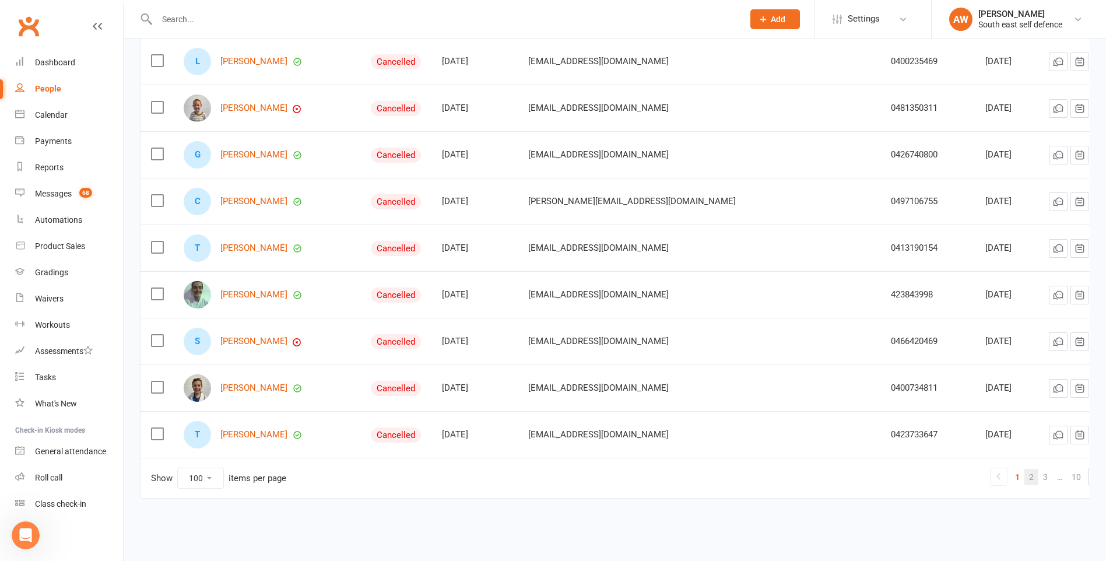
click at [1024, 476] on link "2" at bounding box center [1031, 477] width 14 height 16
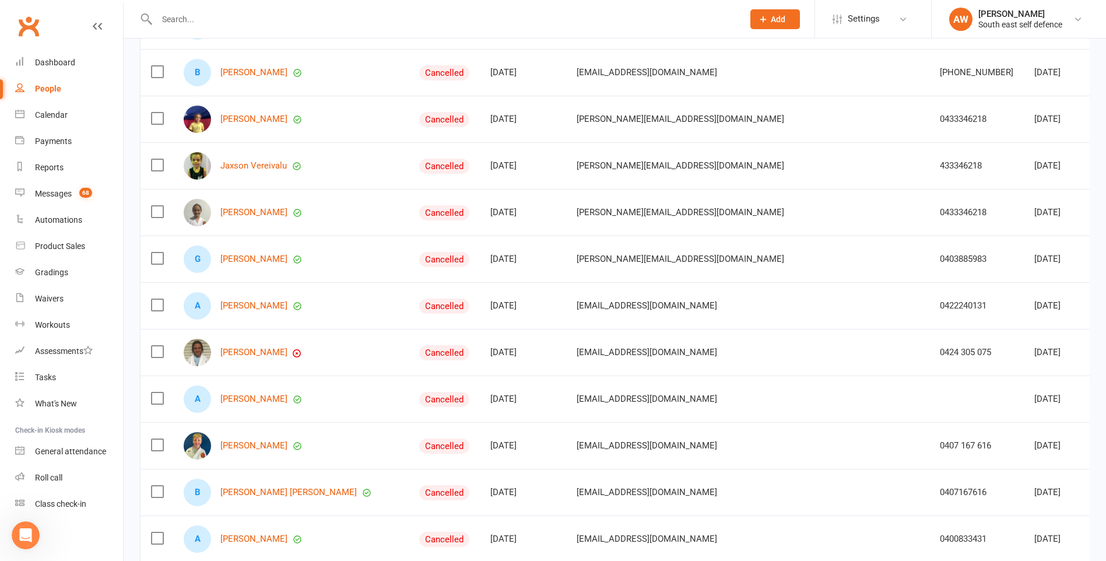
scroll to position [971, 0]
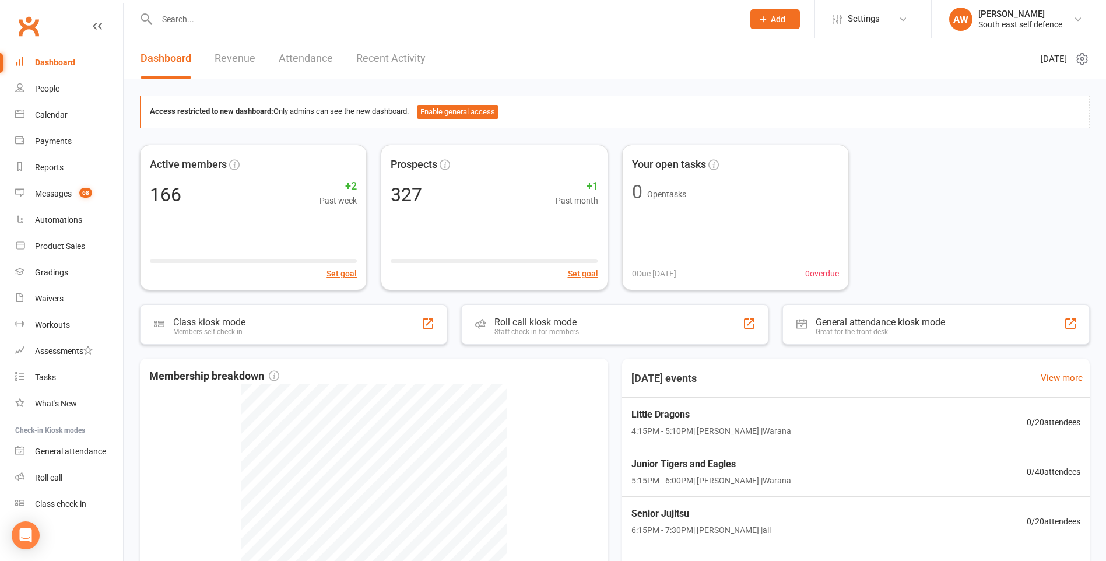
click at [192, 18] on input "text" at bounding box center [444, 19] width 582 height 16
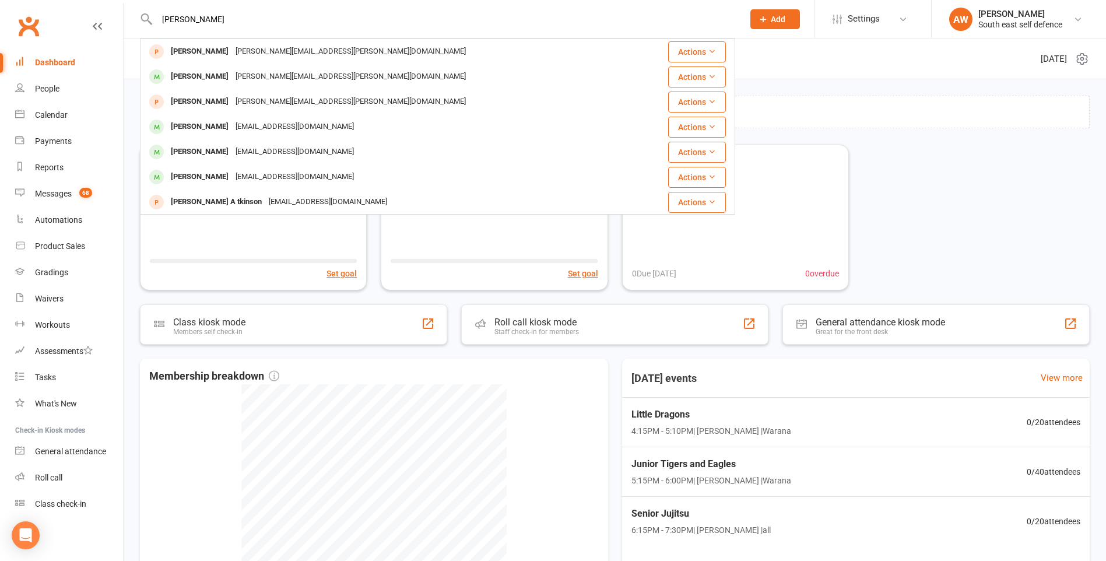
drag, startPoint x: 219, startPoint y: 20, endPoint x: 160, endPoint y: 20, distance: 58.9
click at [160, 20] on input "[PERSON_NAME]" at bounding box center [444, 19] width 582 height 16
paste input "[PERSON_NAME][EMAIL_ADDRESS][DOMAIN_NAME]"
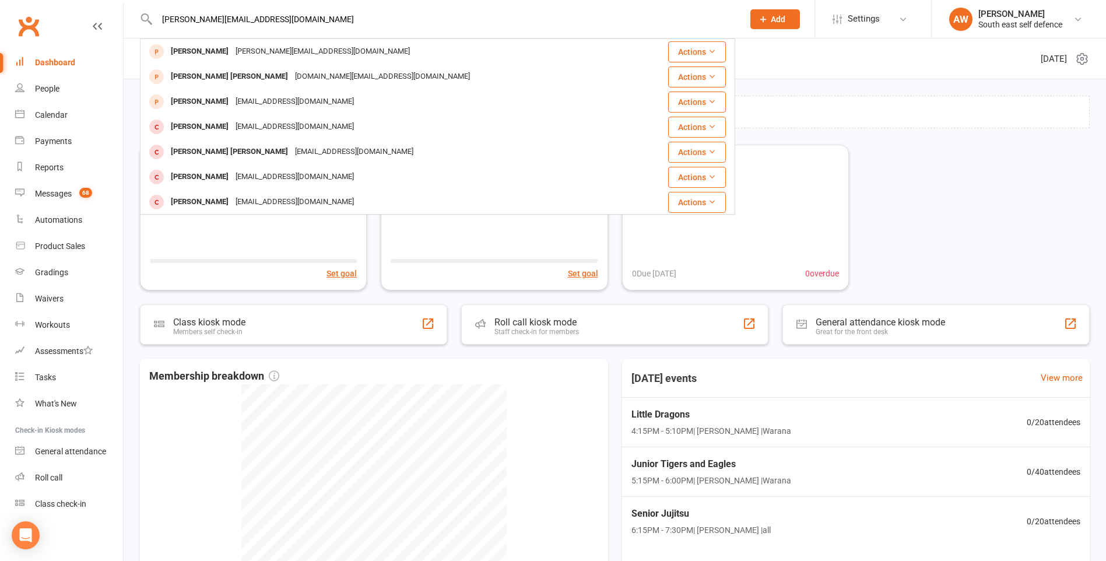
type input "[PERSON_NAME][EMAIL_ADDRESS][DOMAIN_NAME]"
